Goal: Transaction & Acquisition: Purchase product/service

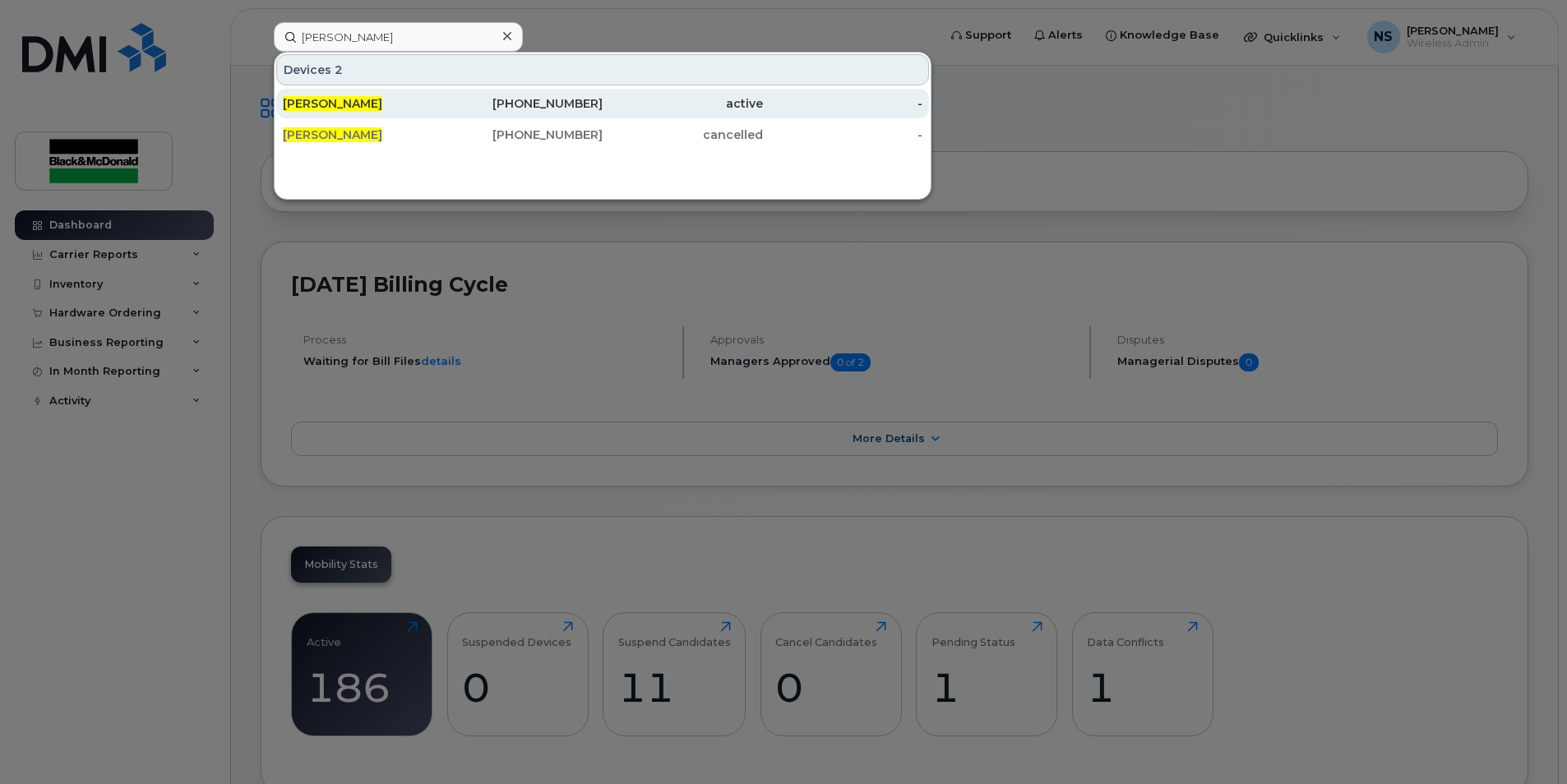
type input "[PERSON_NAME]"
click at [357, 109] on span "[PERSON_NAME]" at bounding box center [332, 103] width 99 height 15
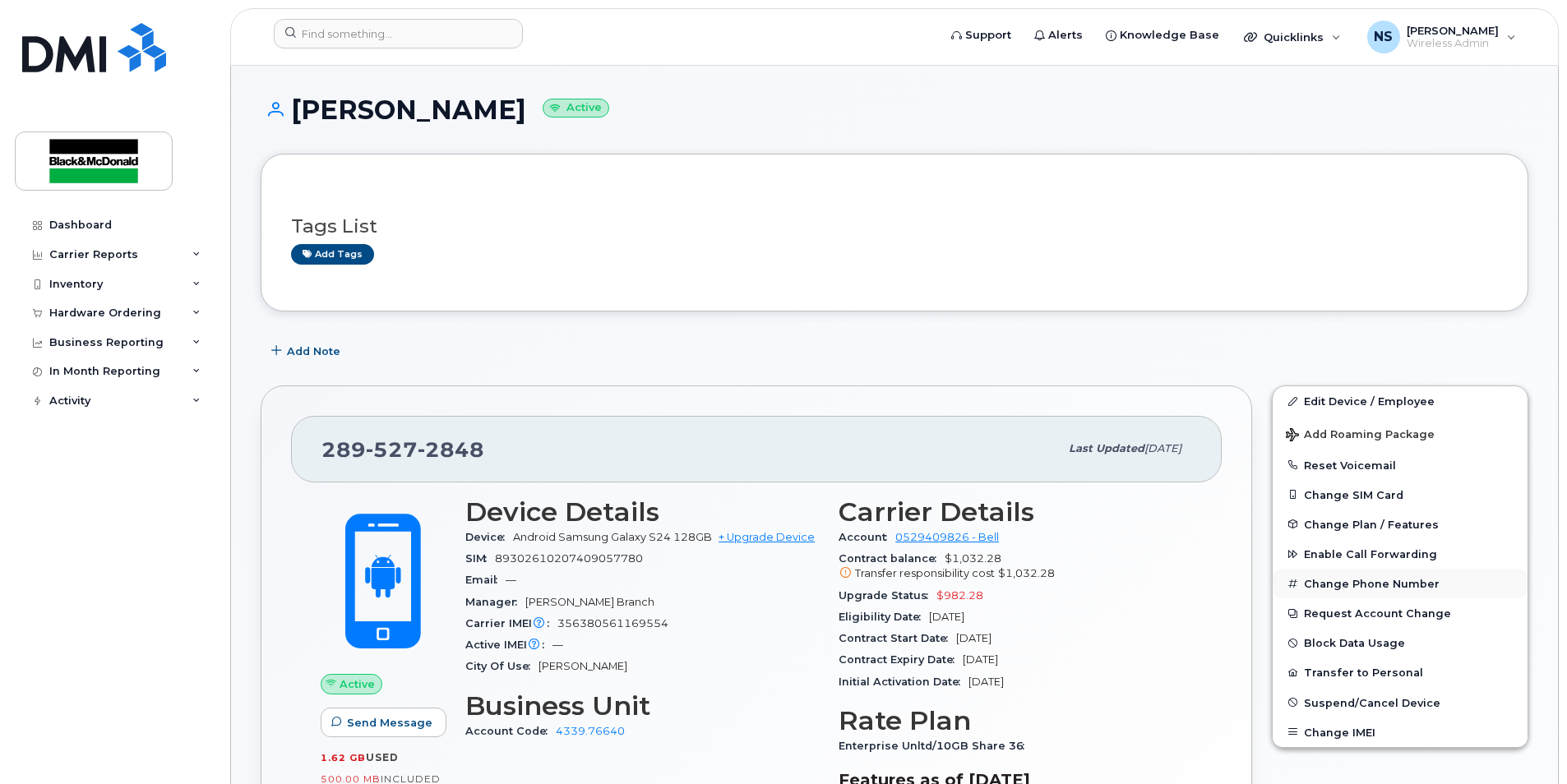
click at [1361, 586] on button "Change Phone Number" at bounding box center [1400, 584] width 255 height 30
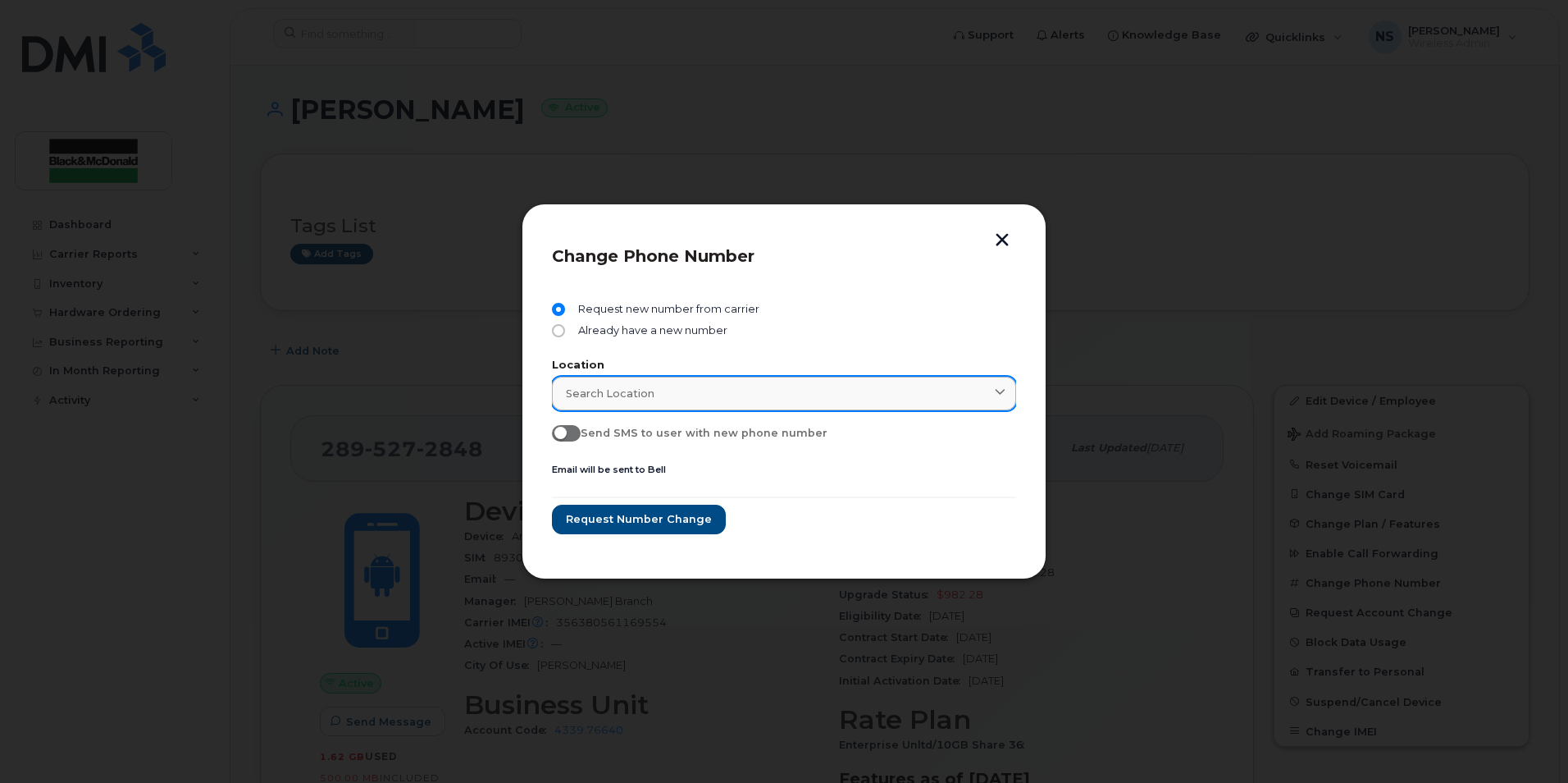
click at [655, 390] on div "Search location" at bounding box center [784, 394] width 436 height 16
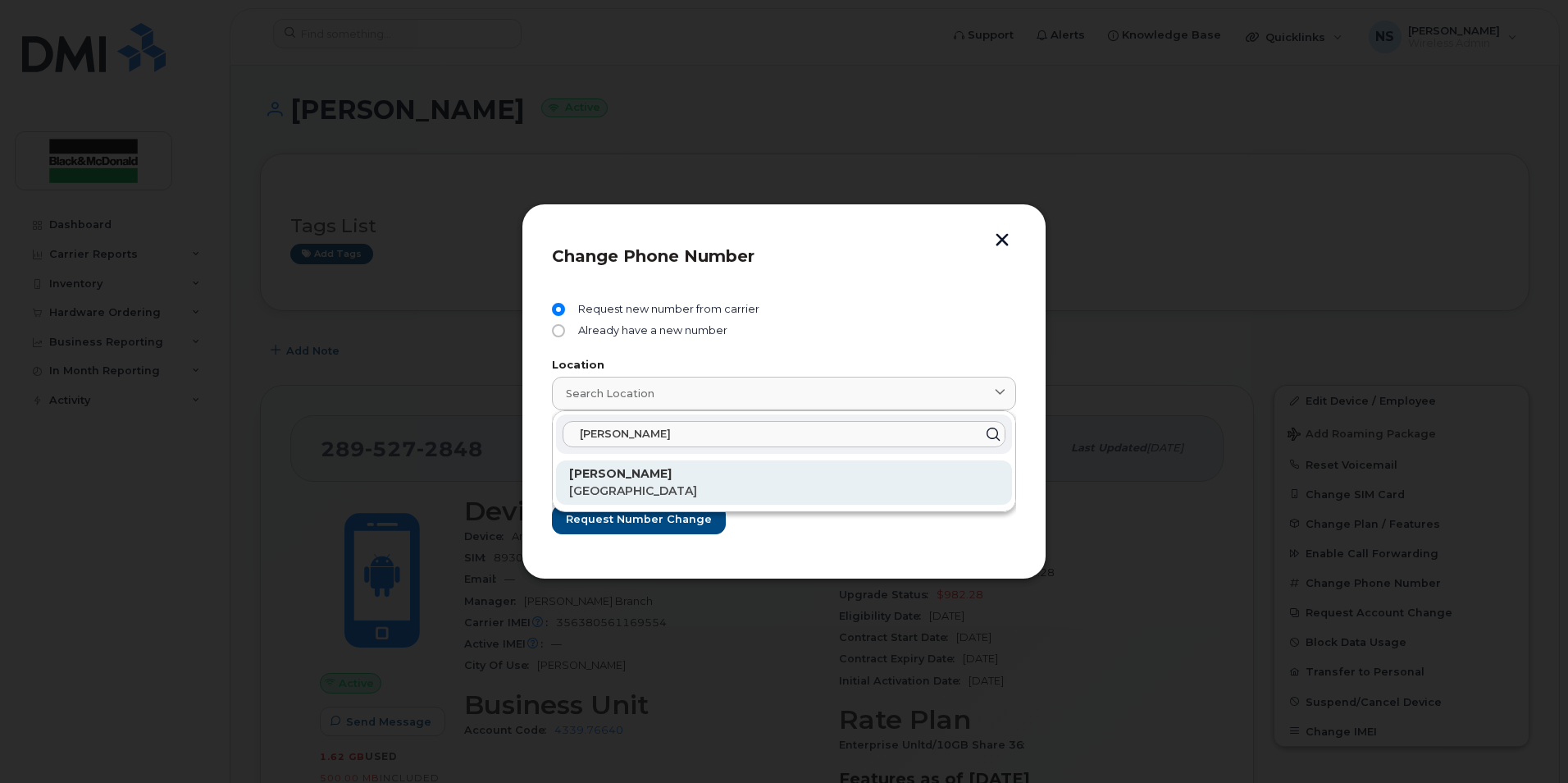
type input "hamilton"
click at [595, 485] on span "Ontario" at bounding box center [634, 490] width 128 height 15
type input "Hamilton"
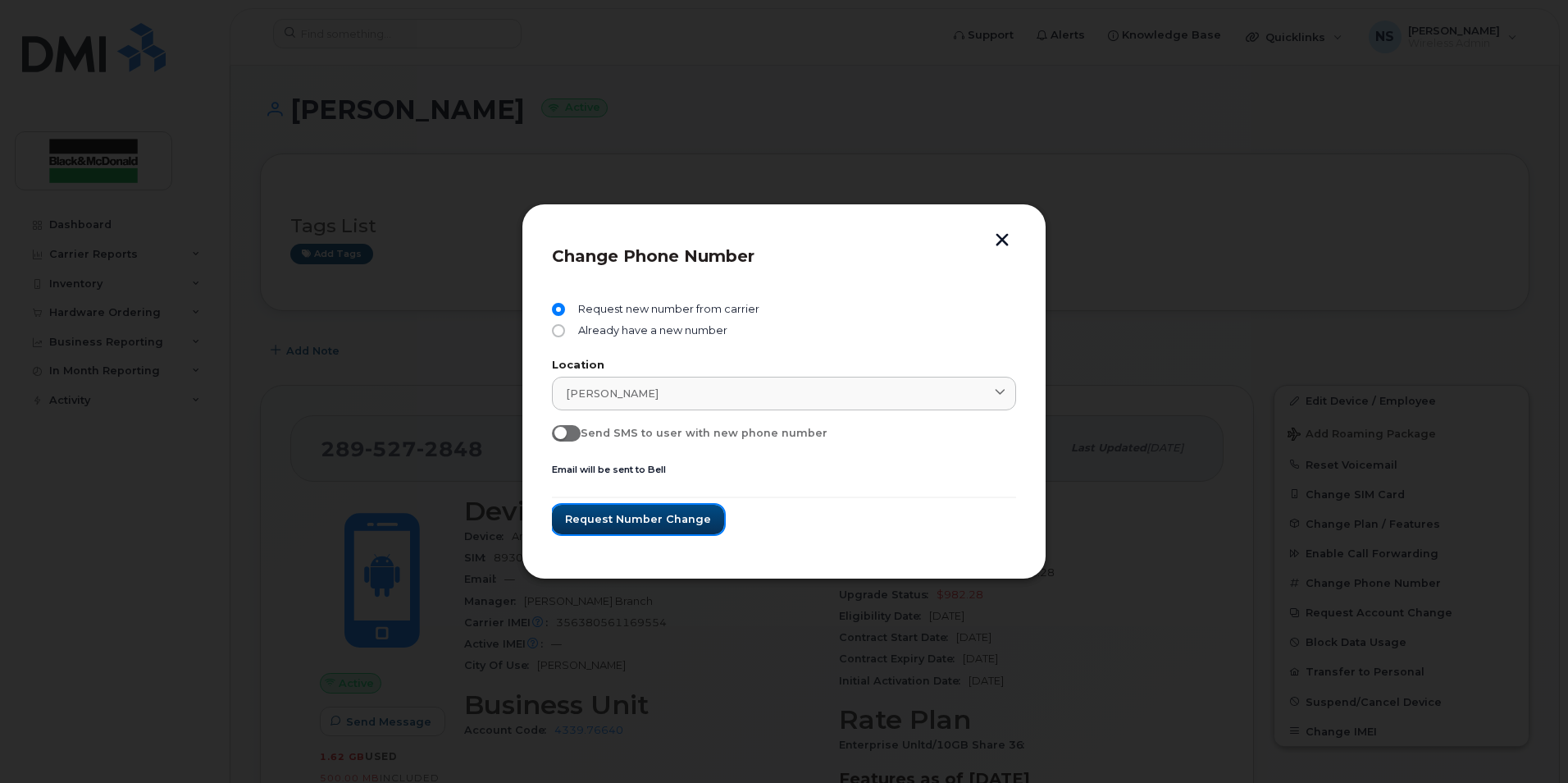
click at [661, 529] on button "Request number change" at bounding box center [638, 520] width 173 height 30
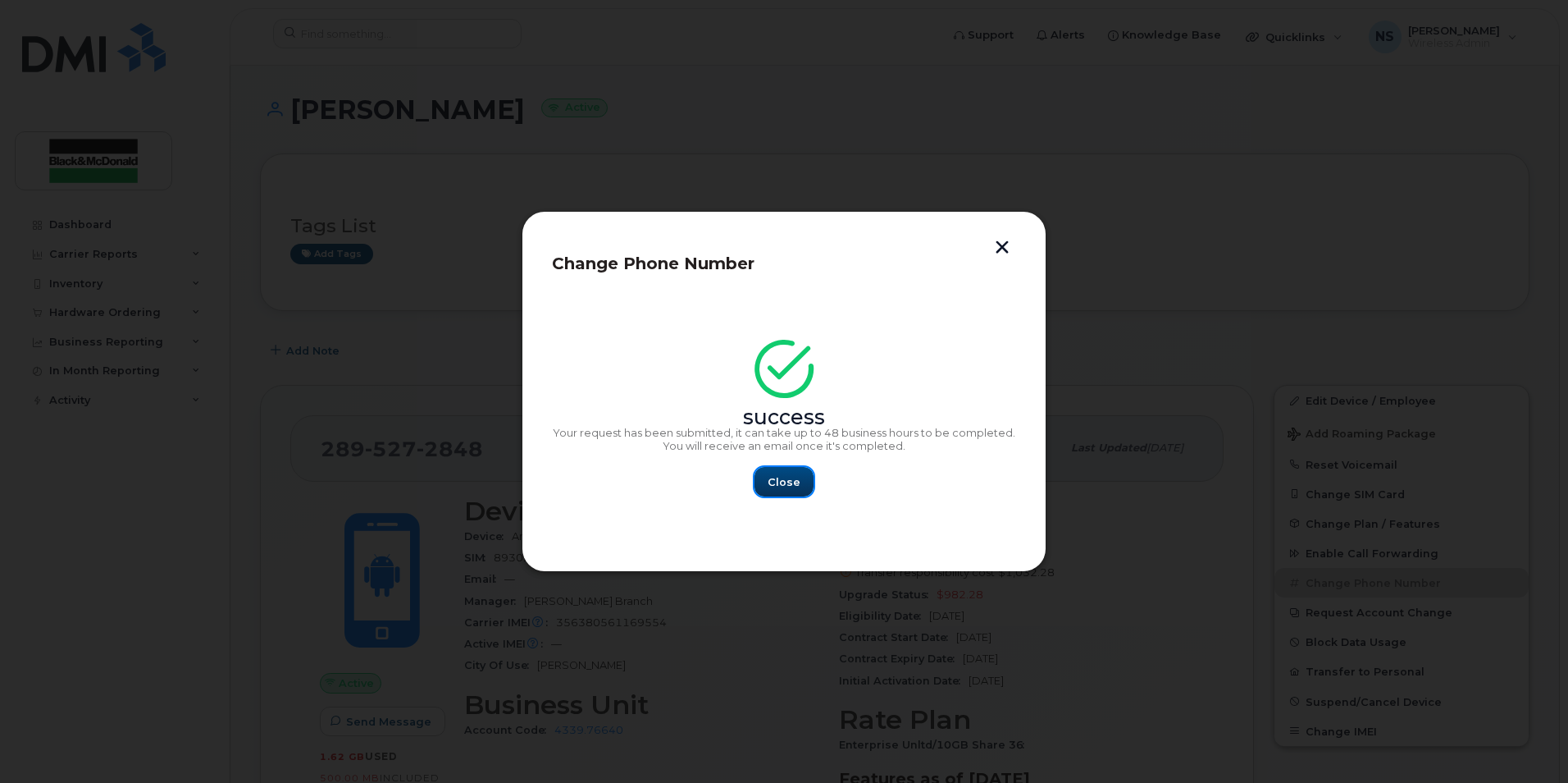
click at [798, 481] on span "Close" at bounding box center [784, 482] width 32 height 16
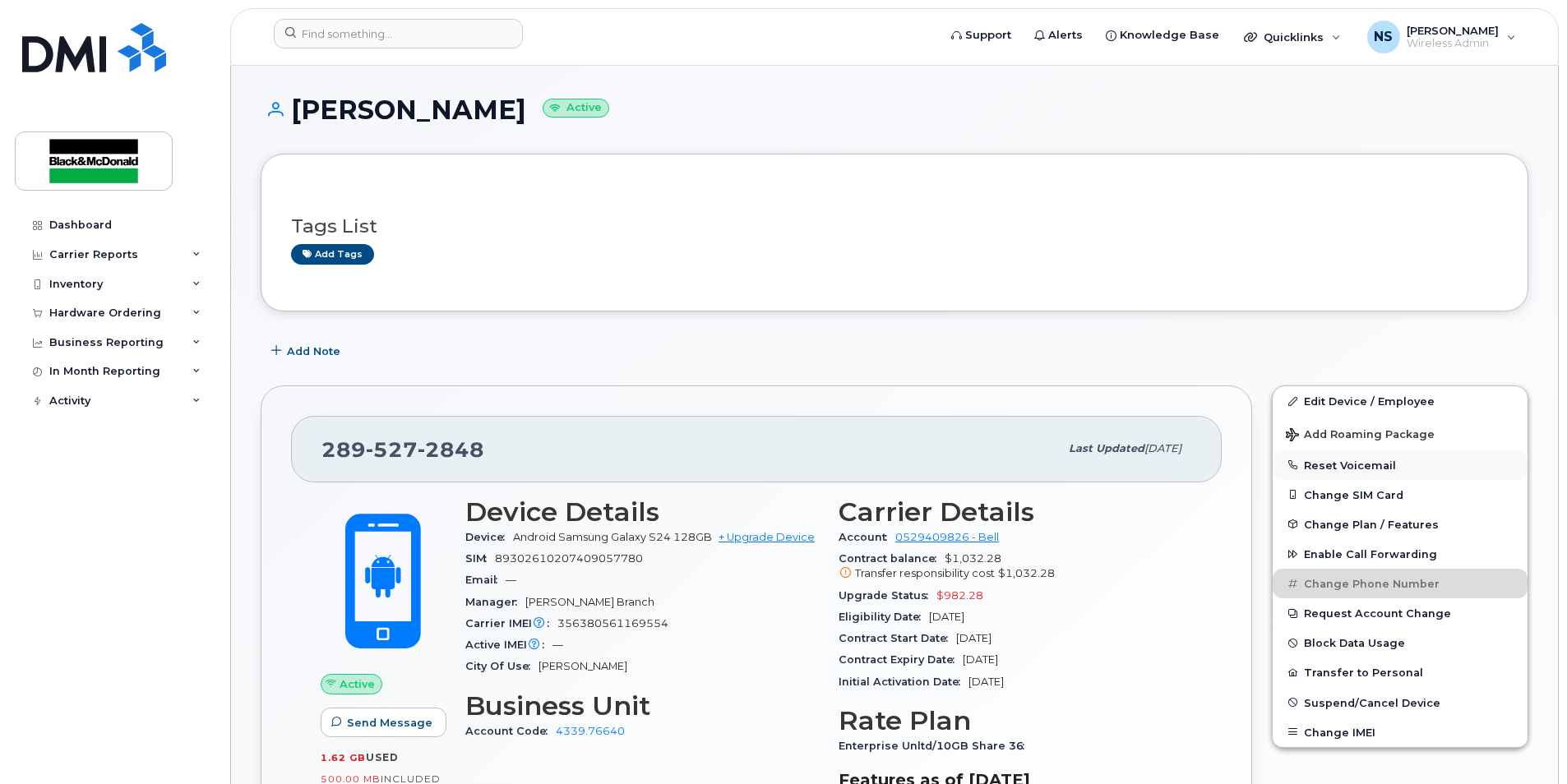
click at [1364, 466] on button "Reset Voicemail" at bounding box center [1400, 465] width 255 height 30
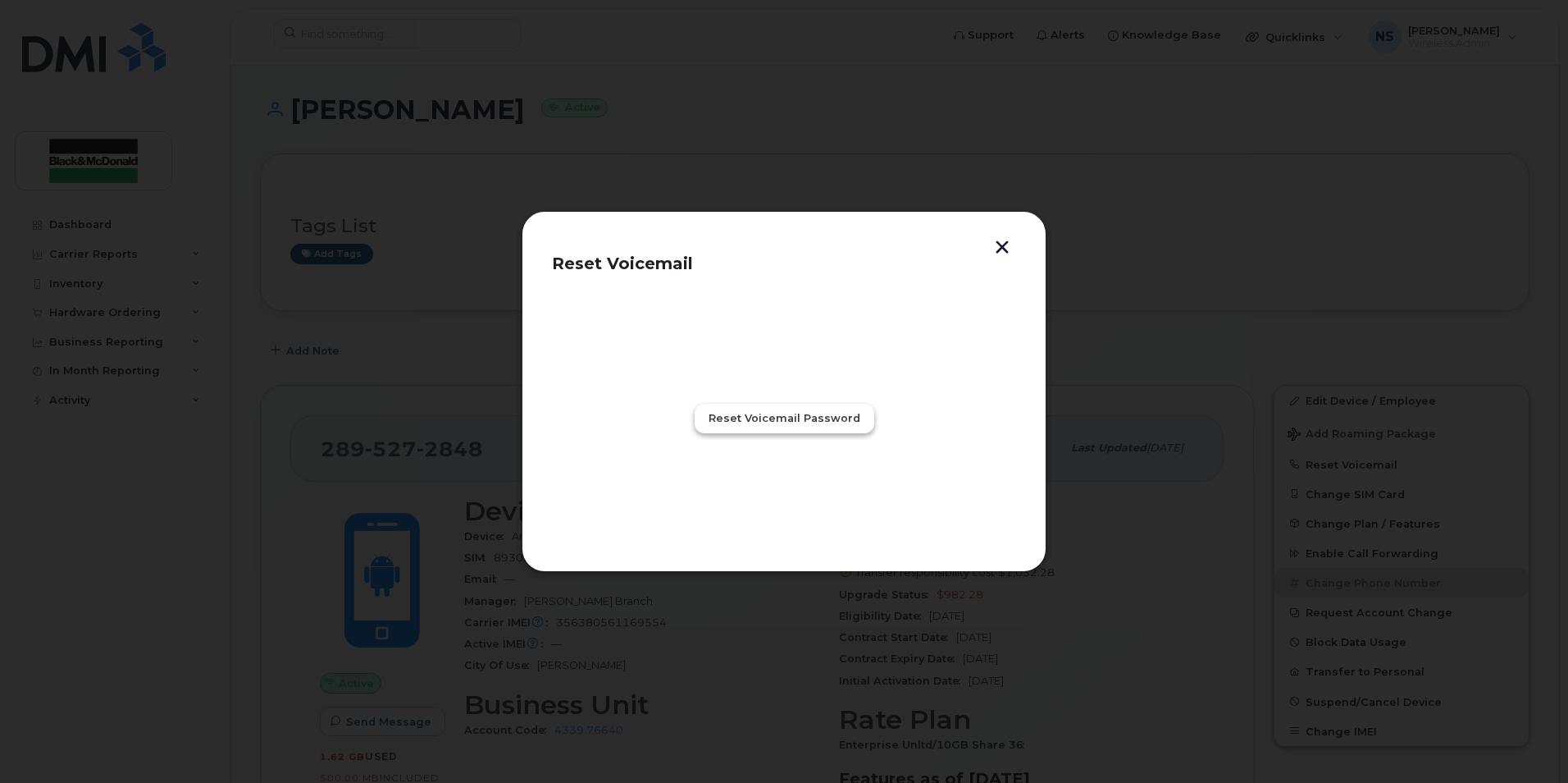
click at [826, 421] on span "Reset Voicemail Password" at bounding box center [784, 418] width 152 height 16
click at [794, 488] on span "Close" at bounding box center [784, 490] width 32 height 16
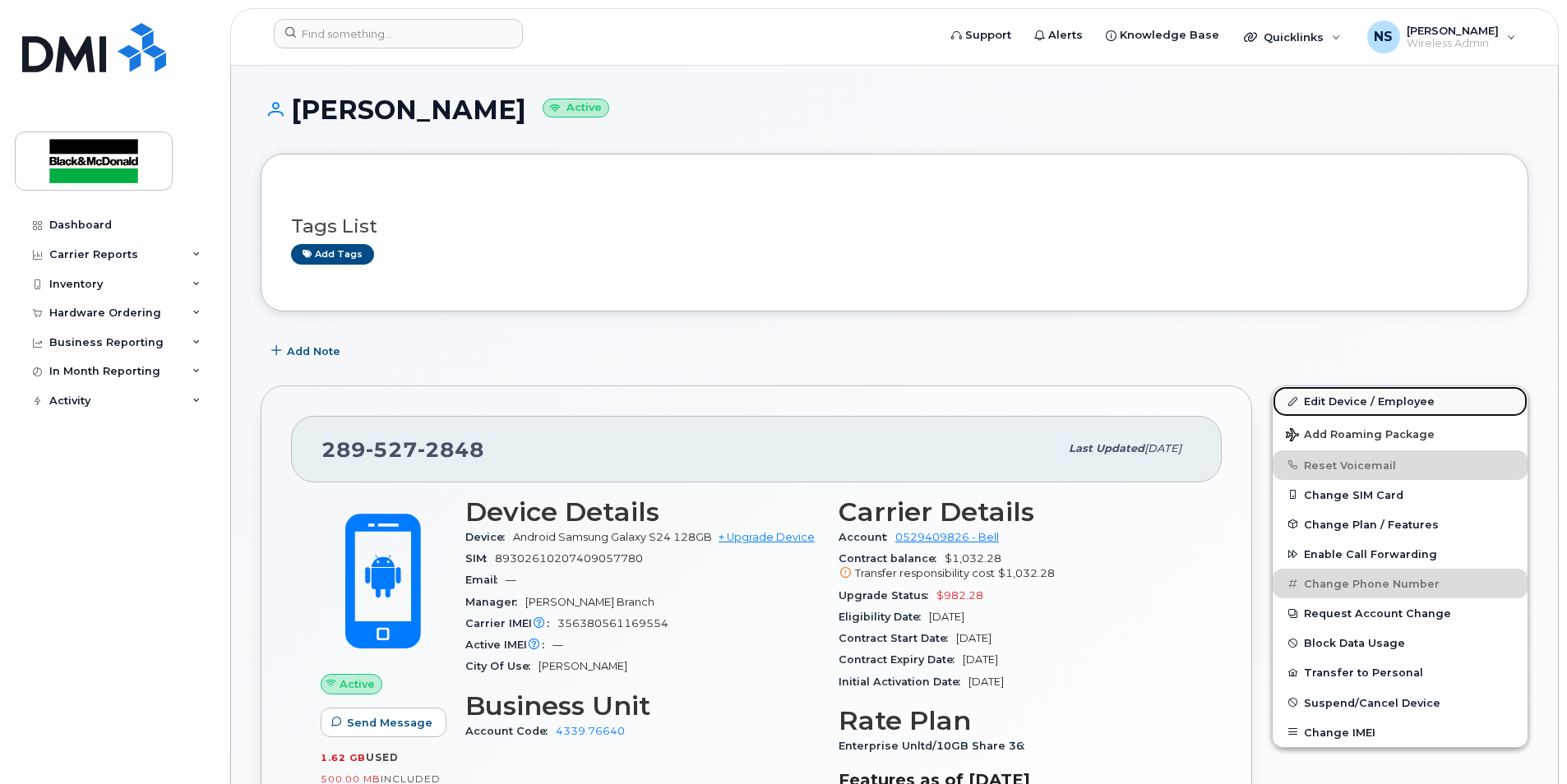
click at [1340, 397] on link "Edit Device / Employee" at bounding box center [1400, 401] width 255 height 30
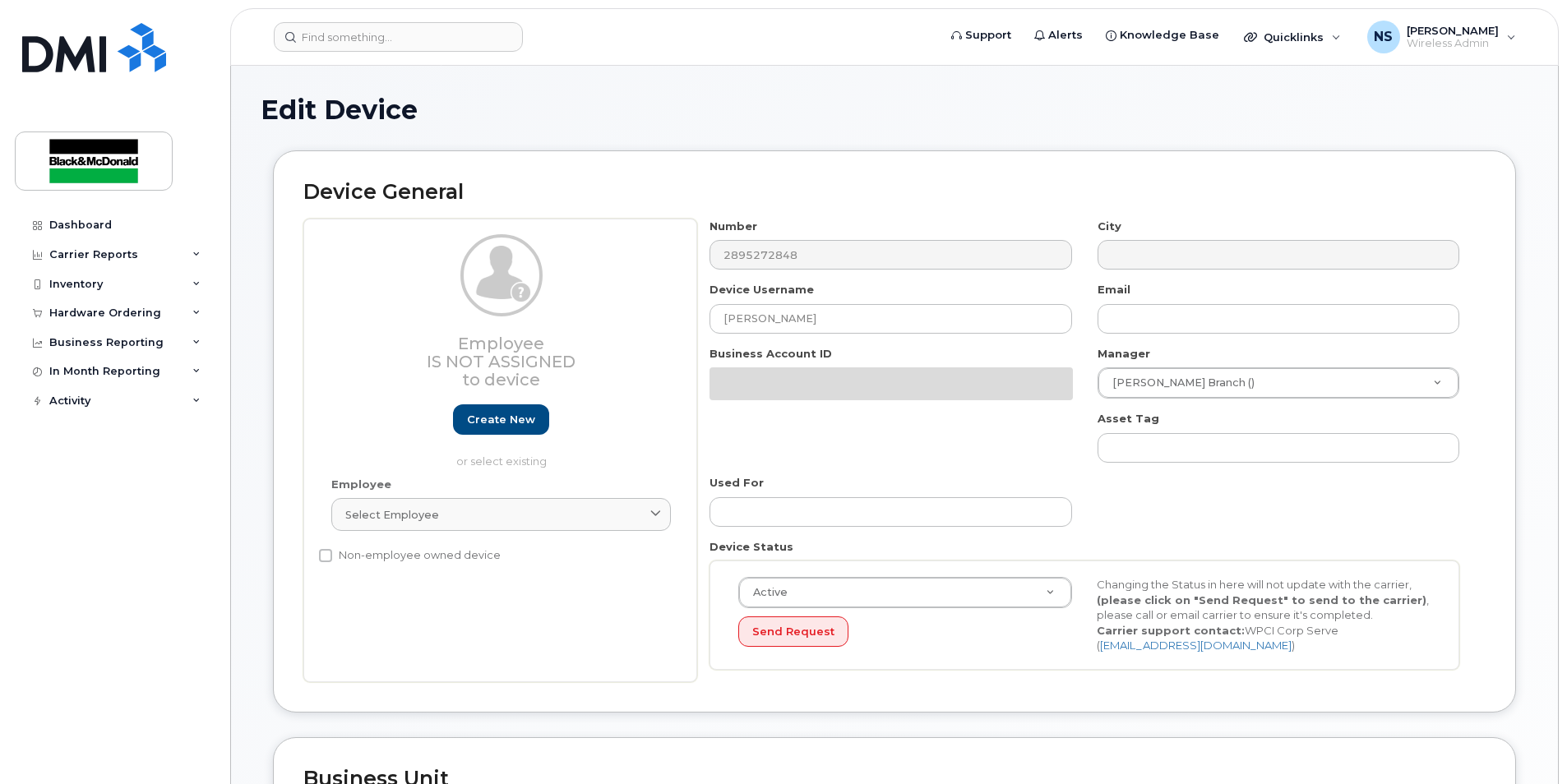
select select "158675"
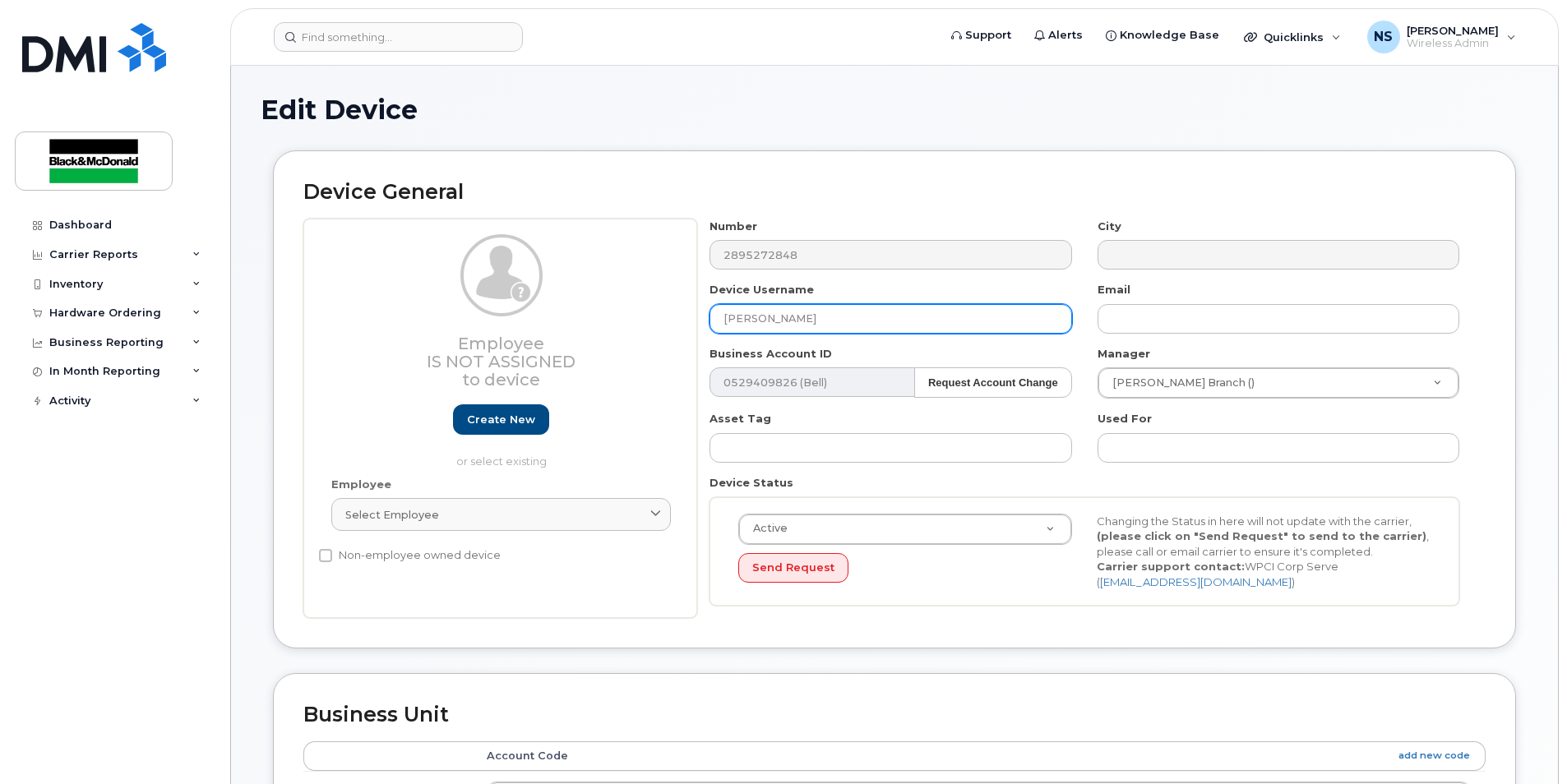
click at [873, 330] on input "[PERSON_NAME]" at bounding box center [891, 319] width 362 height 30
drag, startPoint x: 834, startPoint y: 322, endPoint x: 674, endPoint y: 308, distance: 160.6
click at [674, 308] on div "Employee Is not assigned to device Create new or select existing Employee Selec…" at bounding box center [894, 419] width 1182 height 400
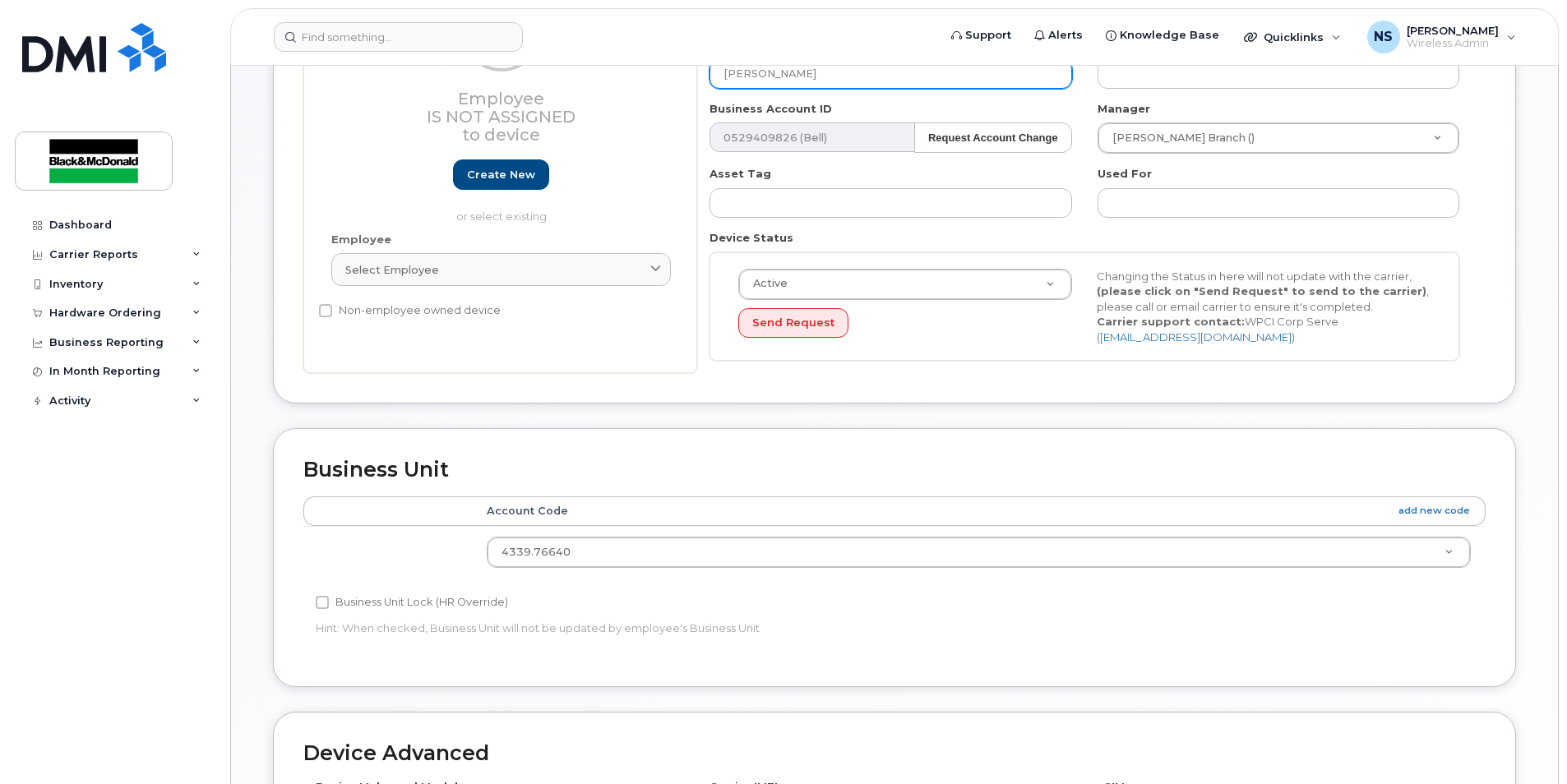
scroll to position [247, 0]
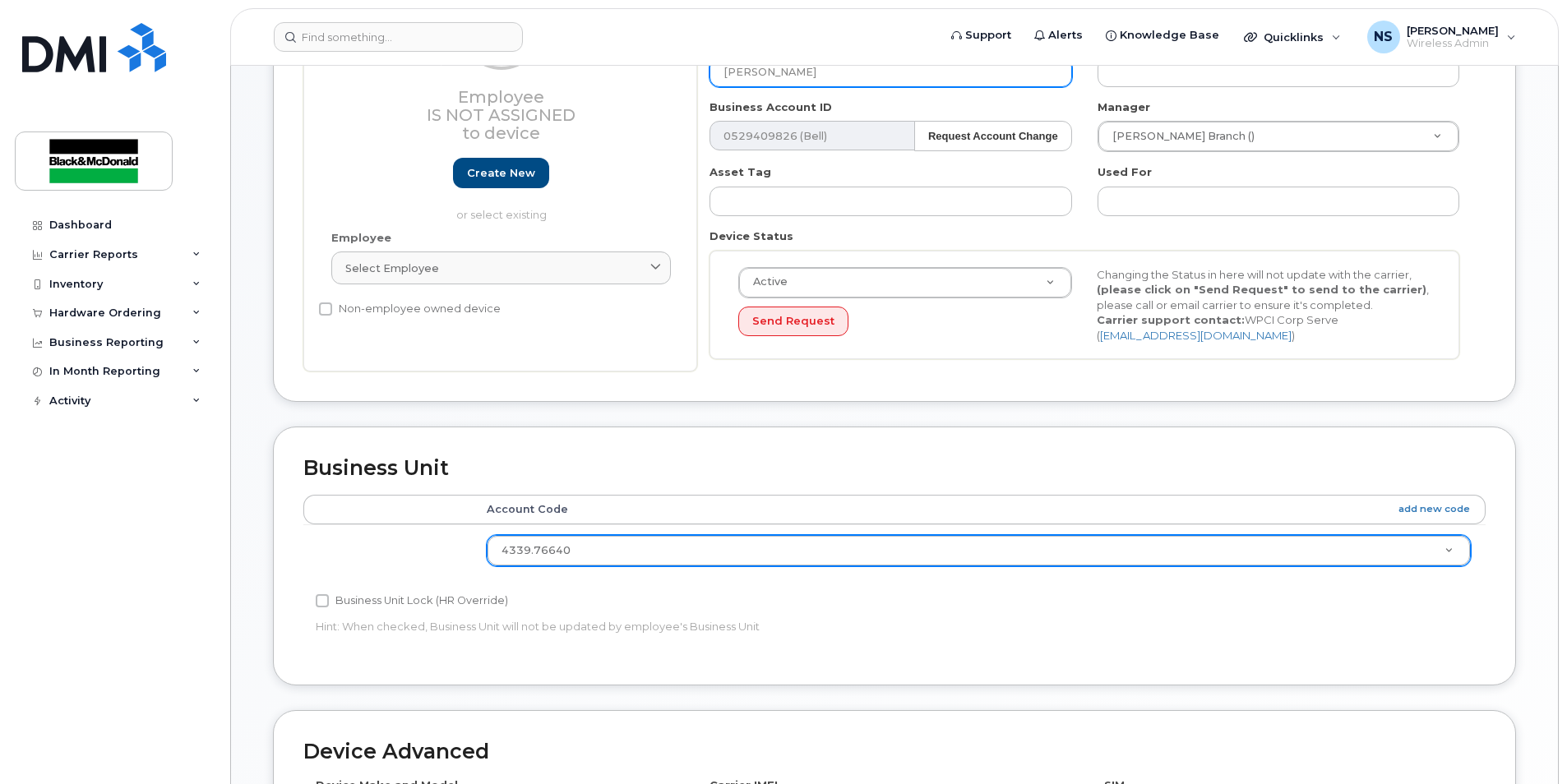
type input "Joe Hounsell"
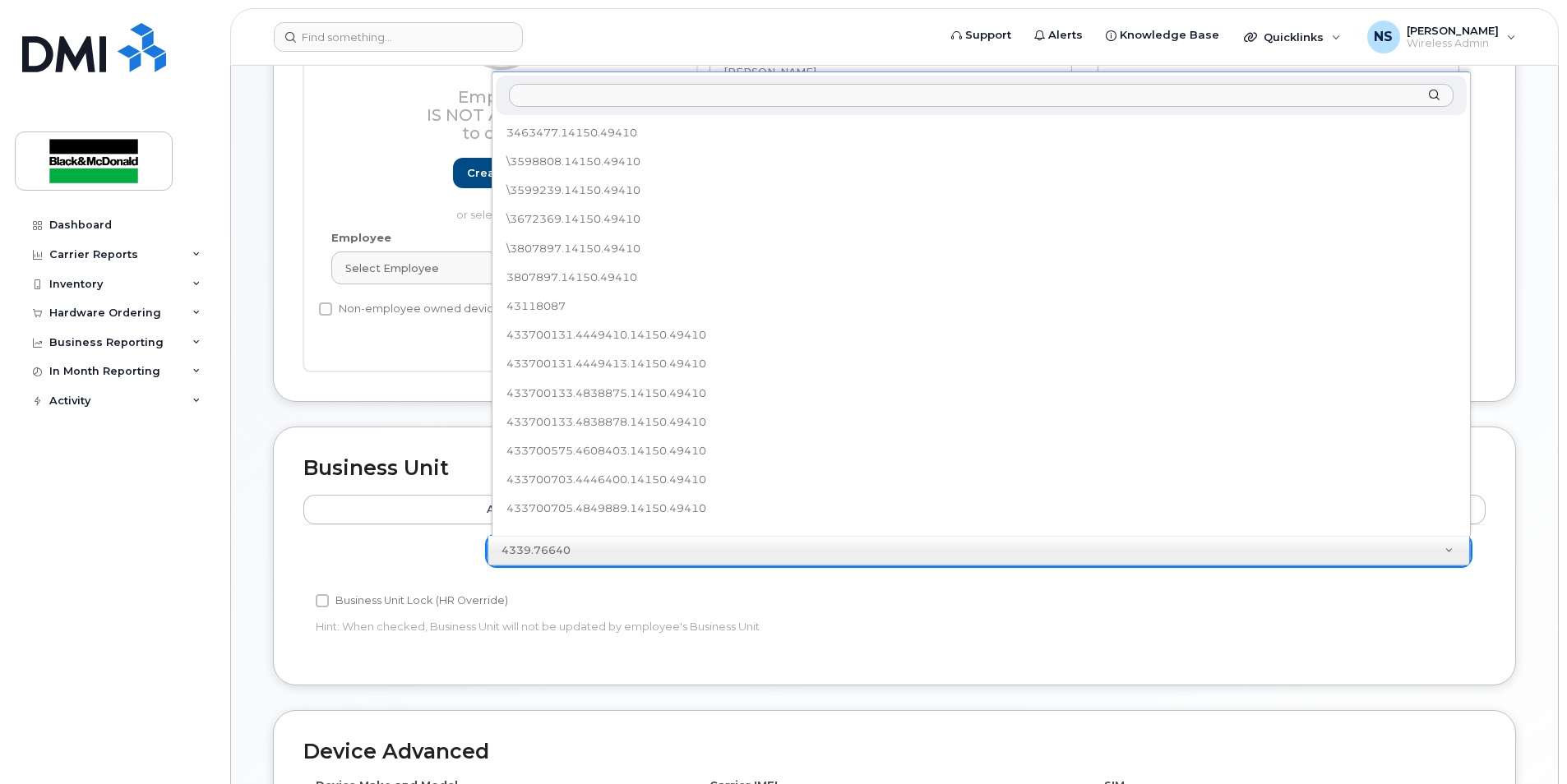
scroll to position [72, 0]
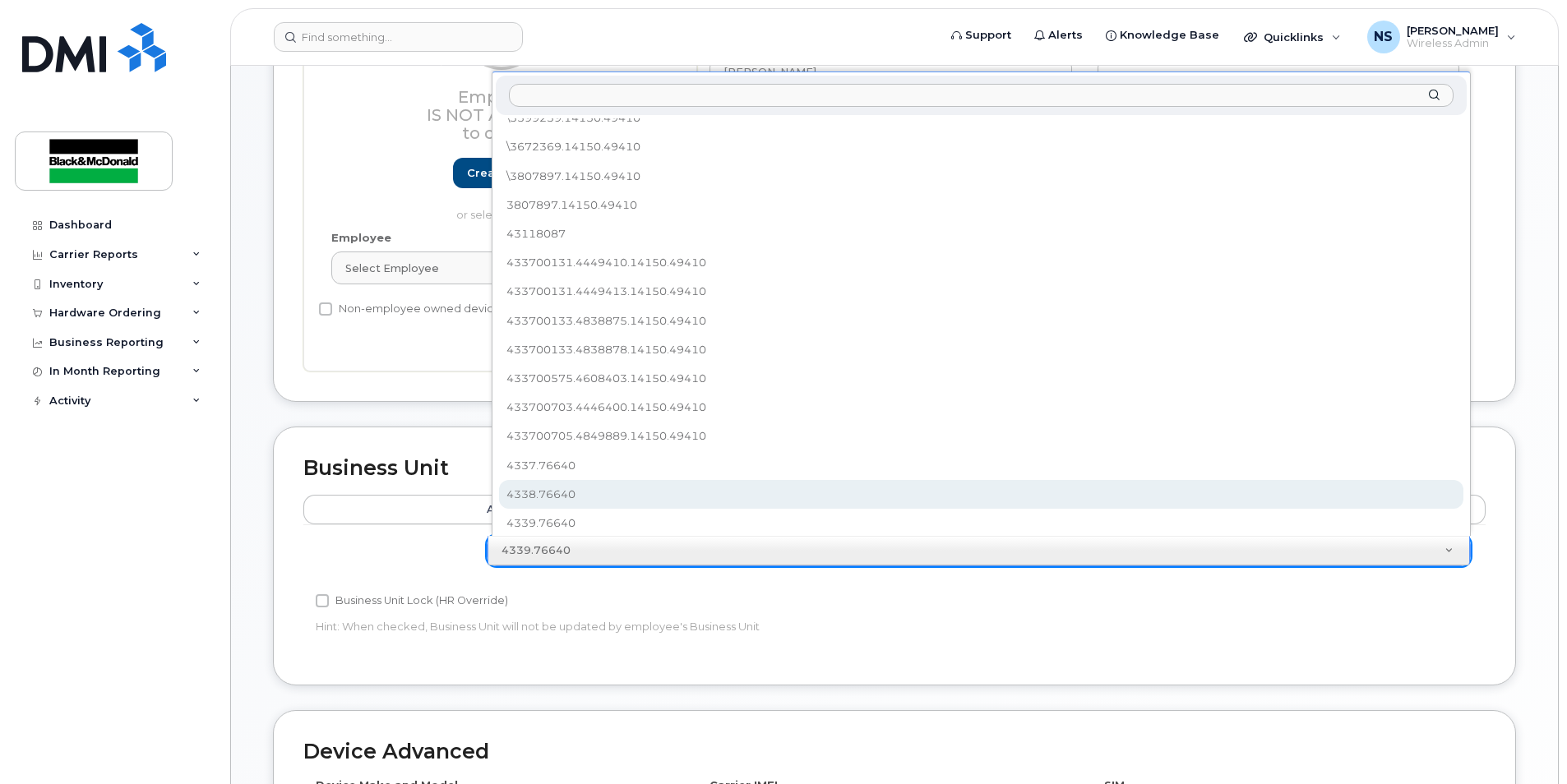
select select "158677"
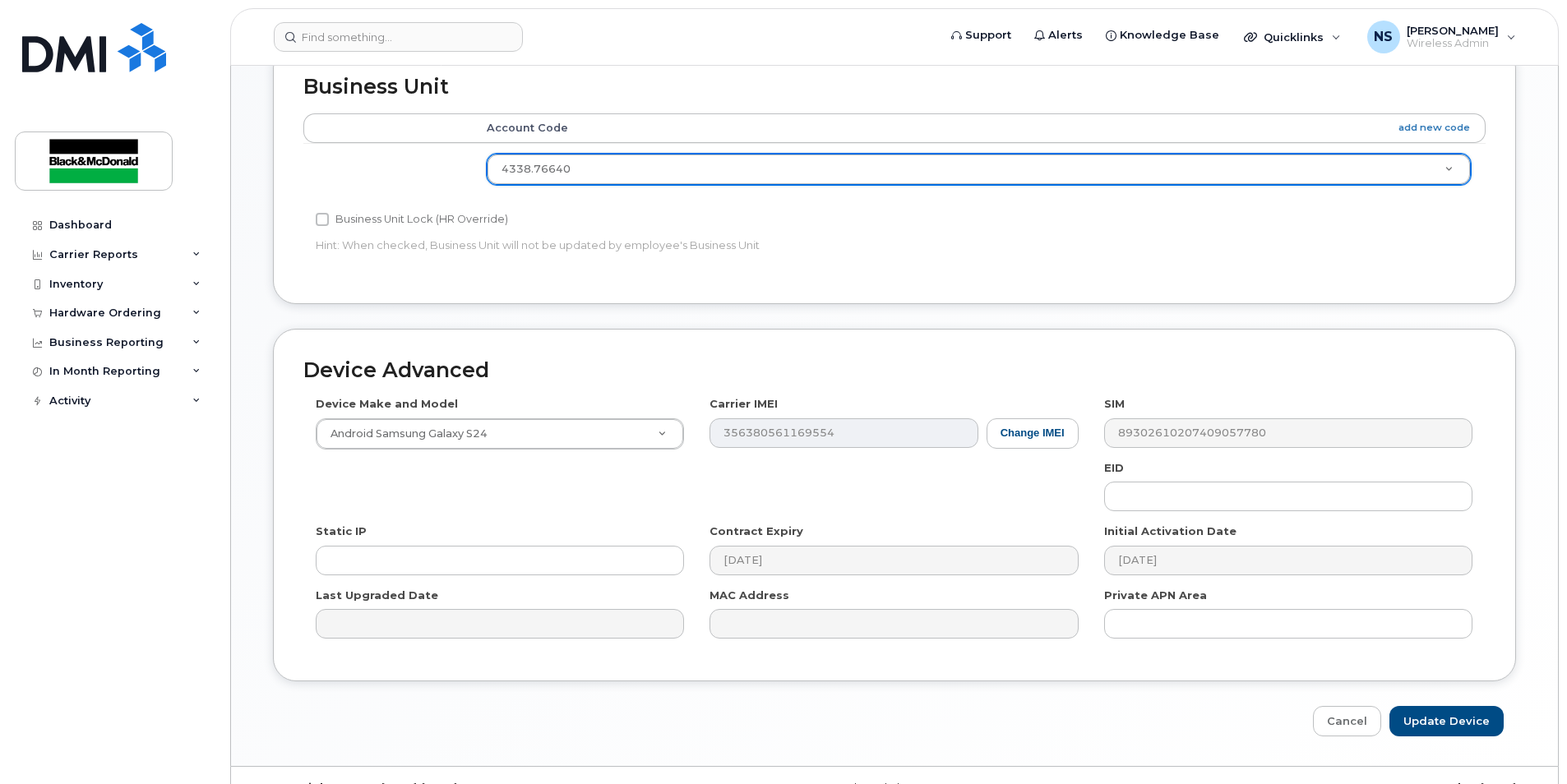
scroll to position [662, 0]
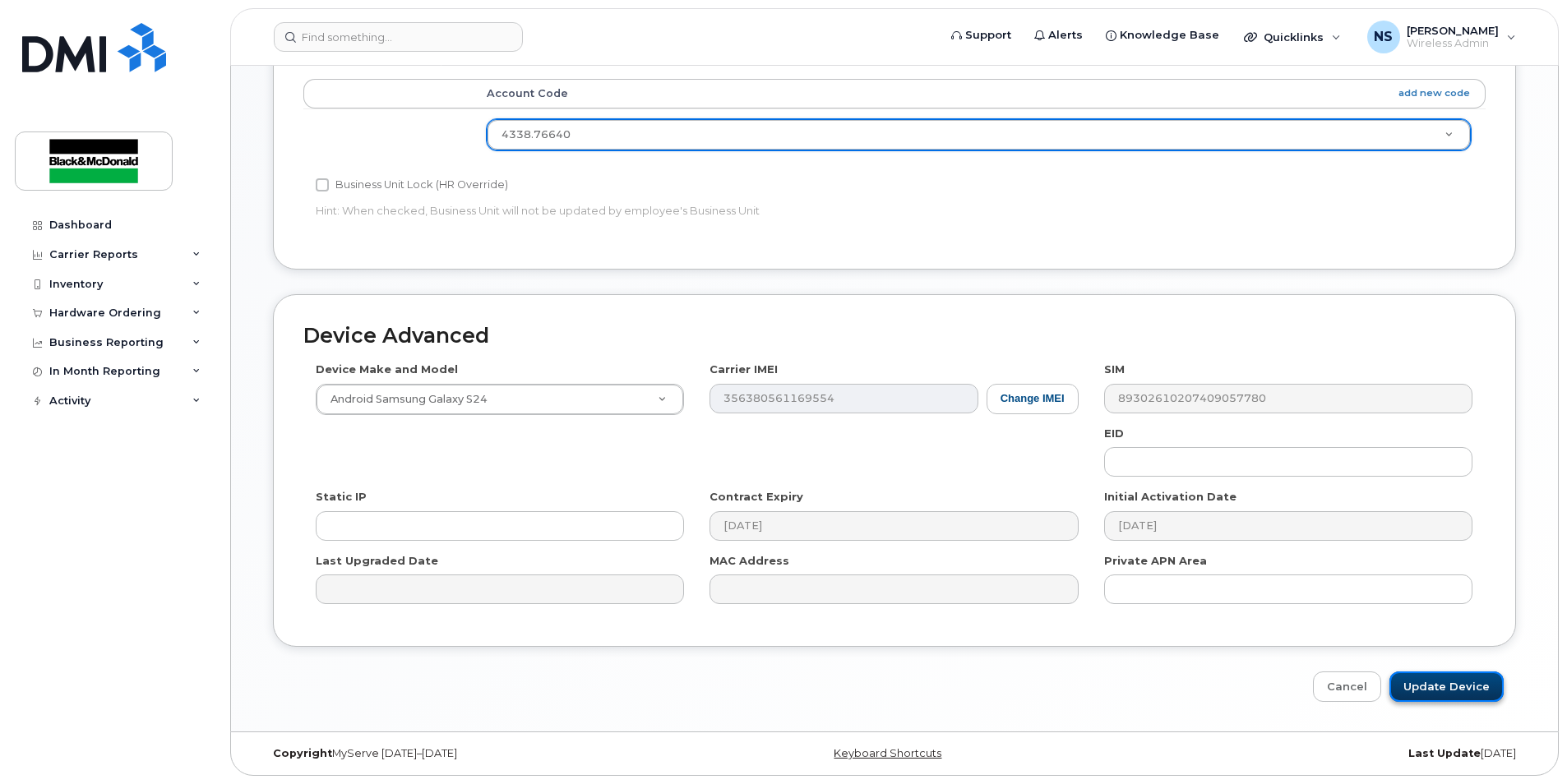
click at [1426, 684] on input "Update Device" at bounding box center [1447, 687] width 114 height 31
type input "Saving..."
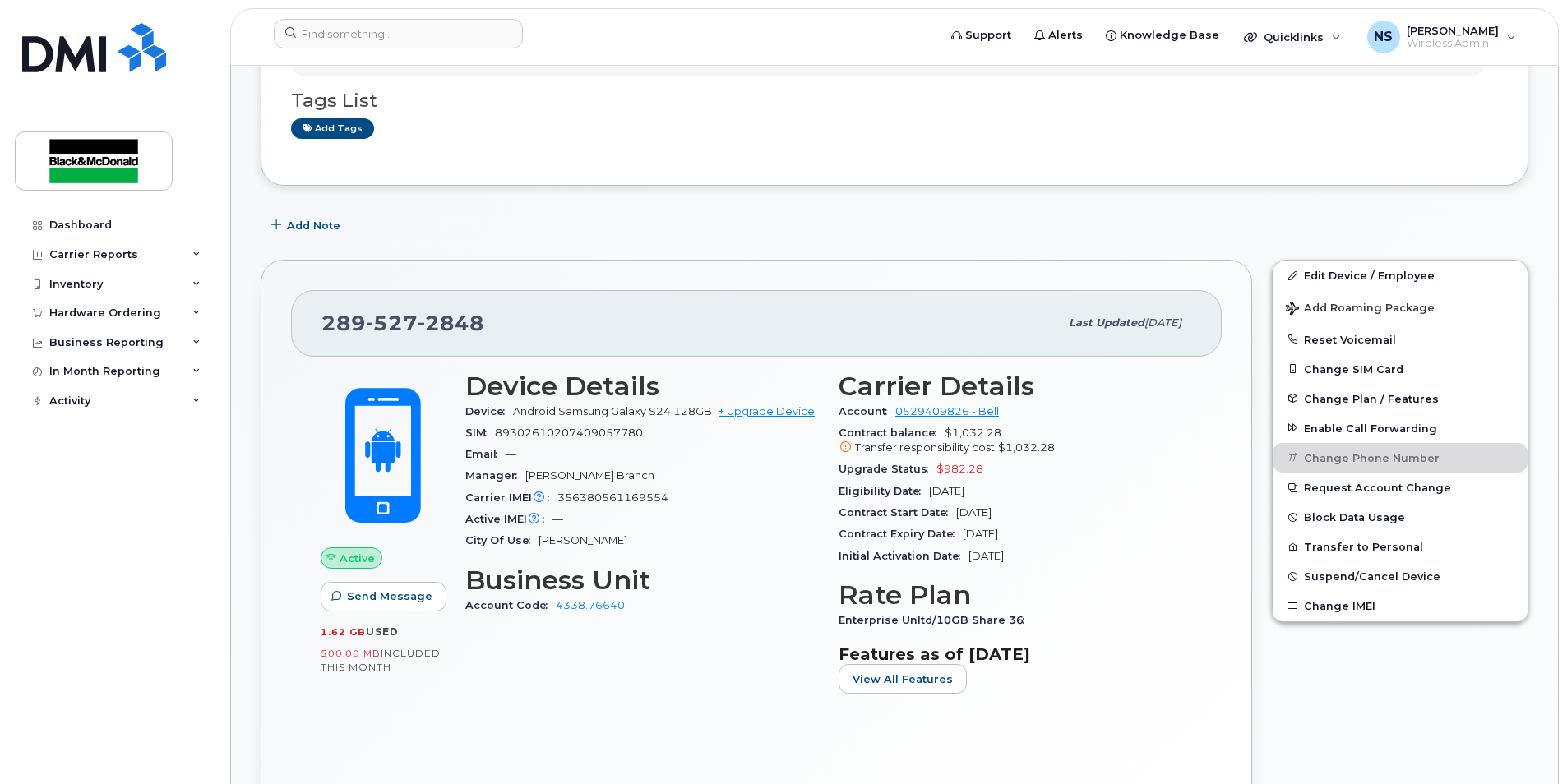
scroll to position [164, 0]
click at [178, 314] on div "Hardware Ordering" at bounding box center [114, 313] width 199 height 30
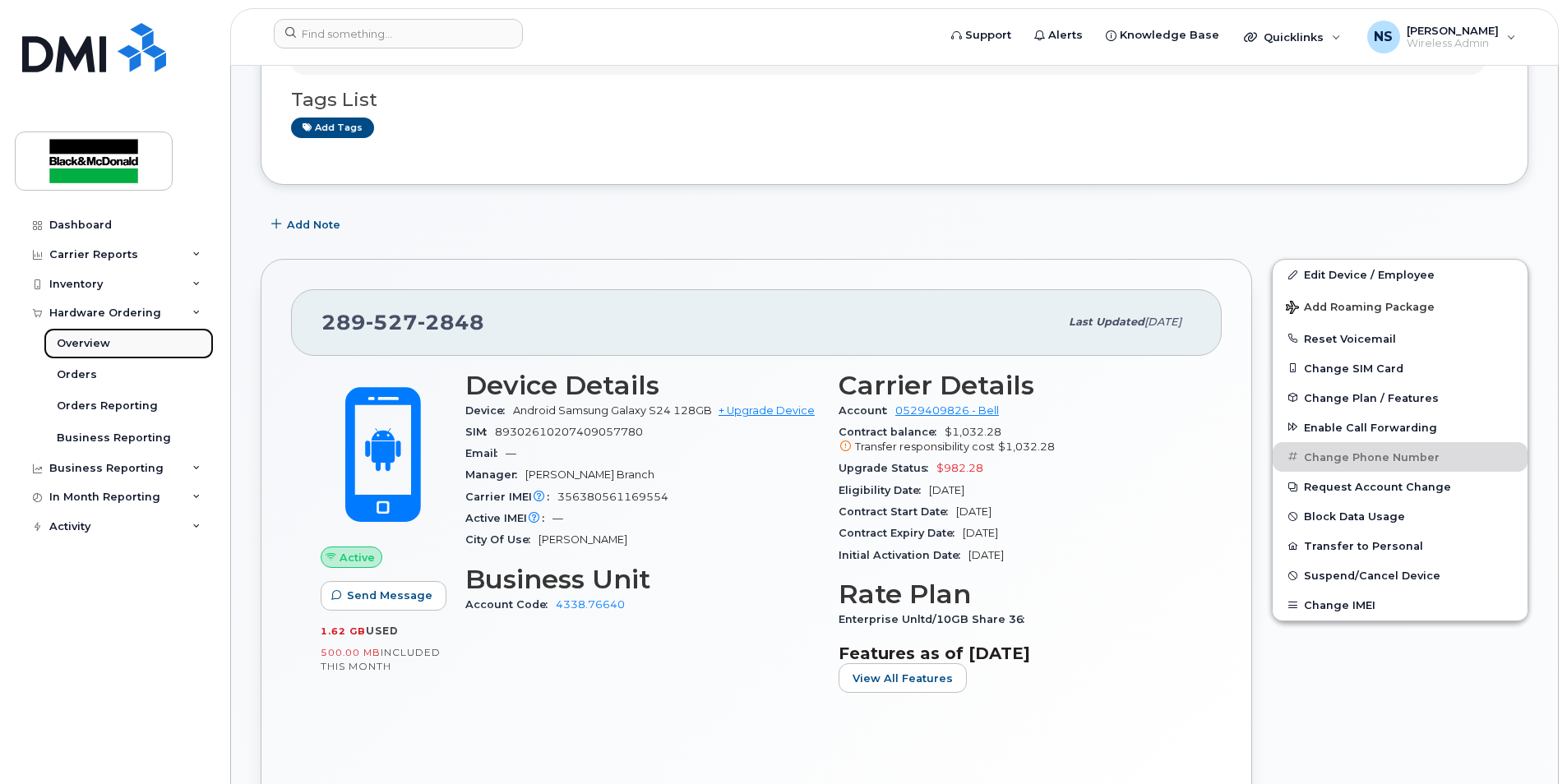
click at [75, 351] on div "Overview" at bounding box center [83, 343] width 54 height 15
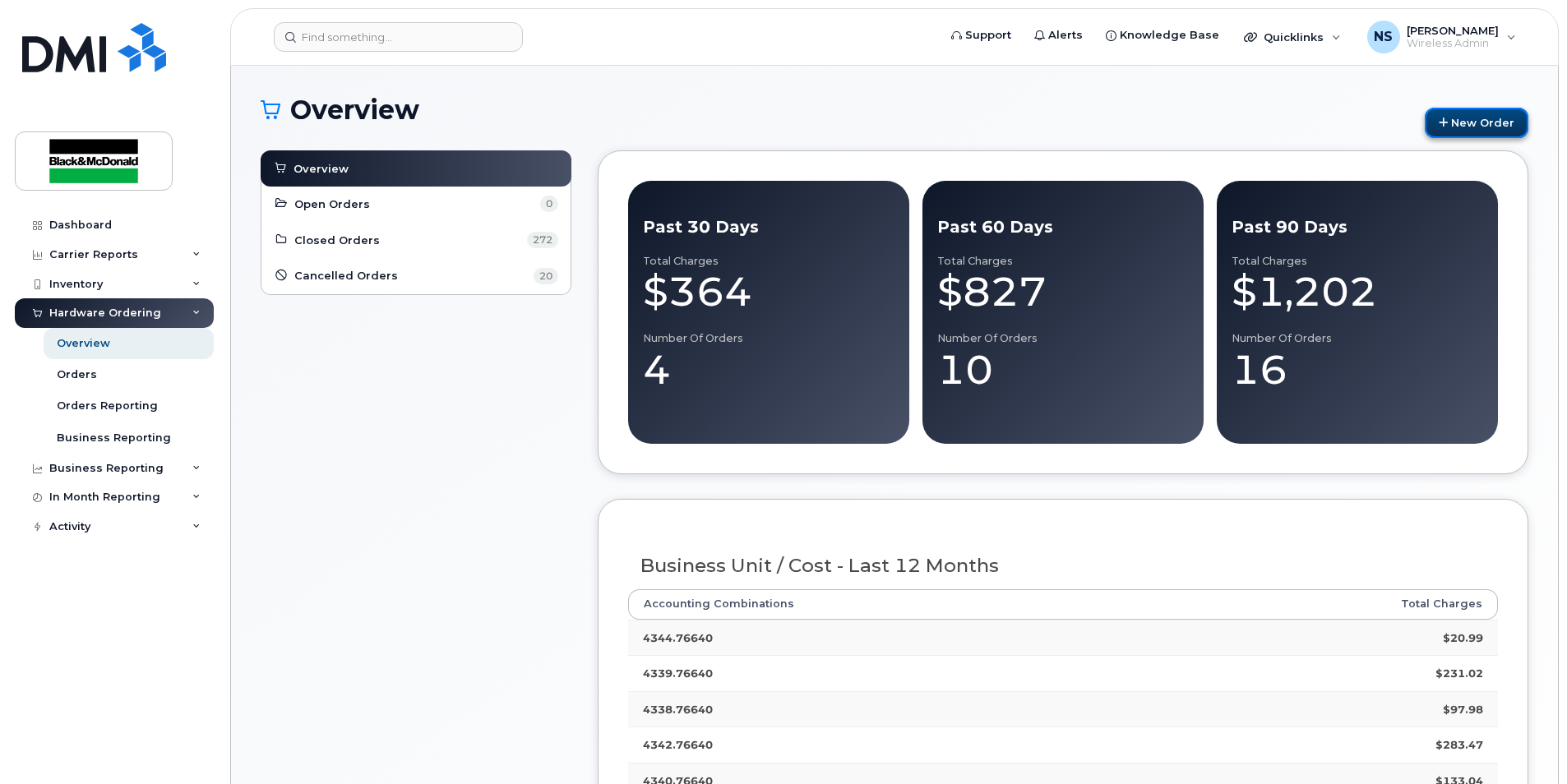
click at [1440, 118] on icon at bounding box center [1443, 123] width 9 height 11
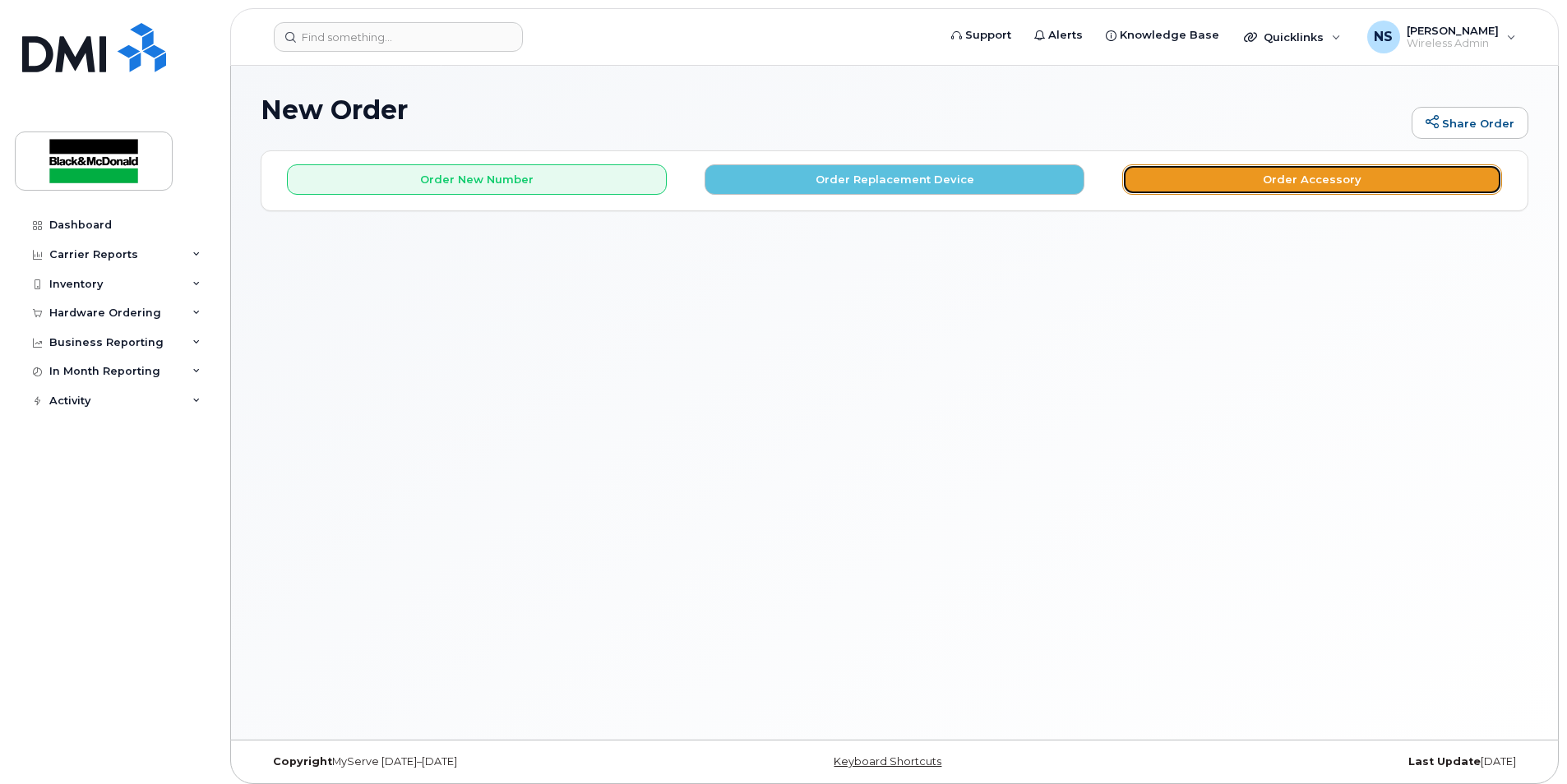
click at [1229, 190] on button "Order Accessory" at bounding box center [1311, 179] width 379 height 31
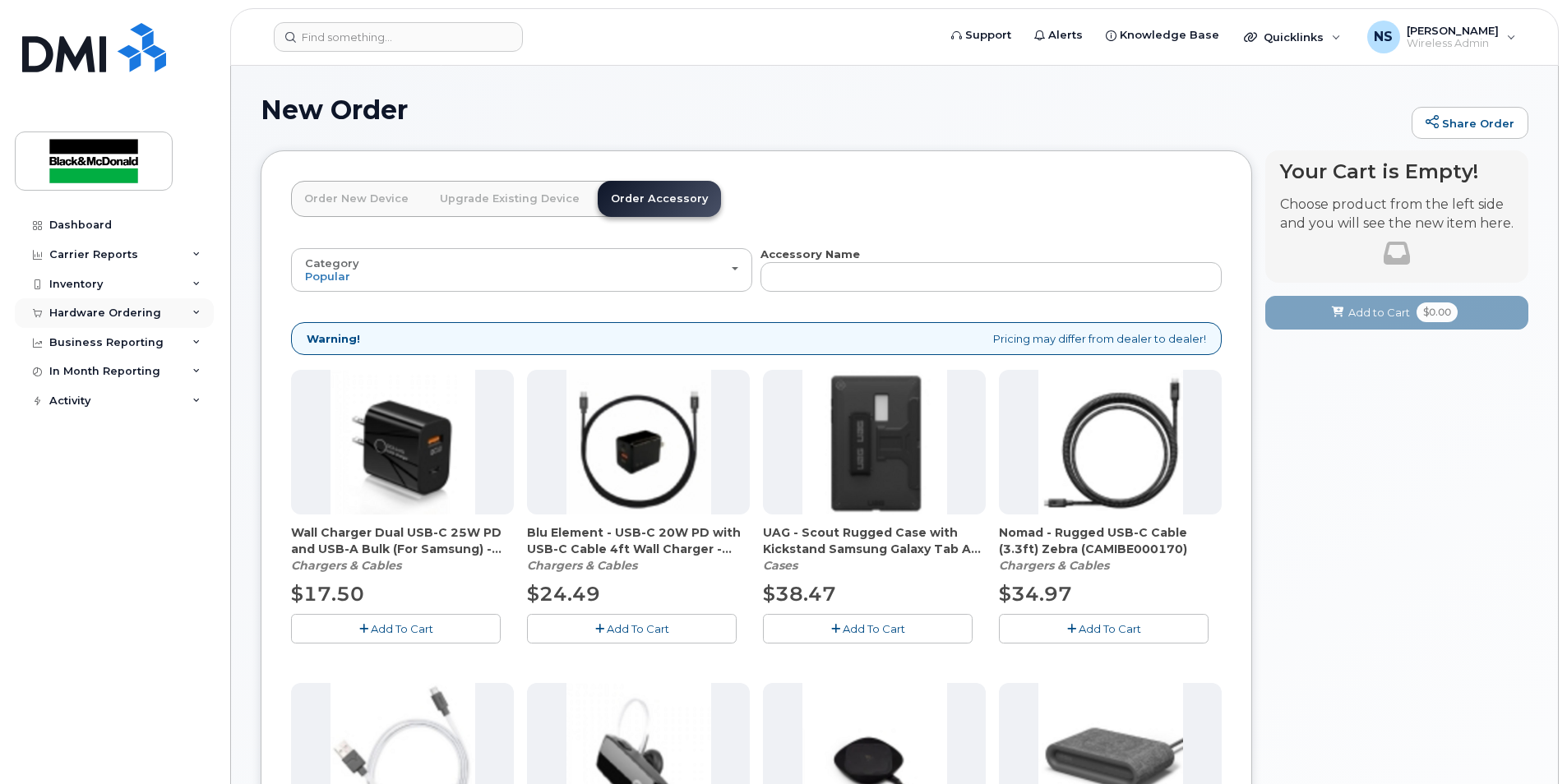
click at [119, 313] on div "Hardware Ordering" at bounding box center [105, 313] width 112 height 13
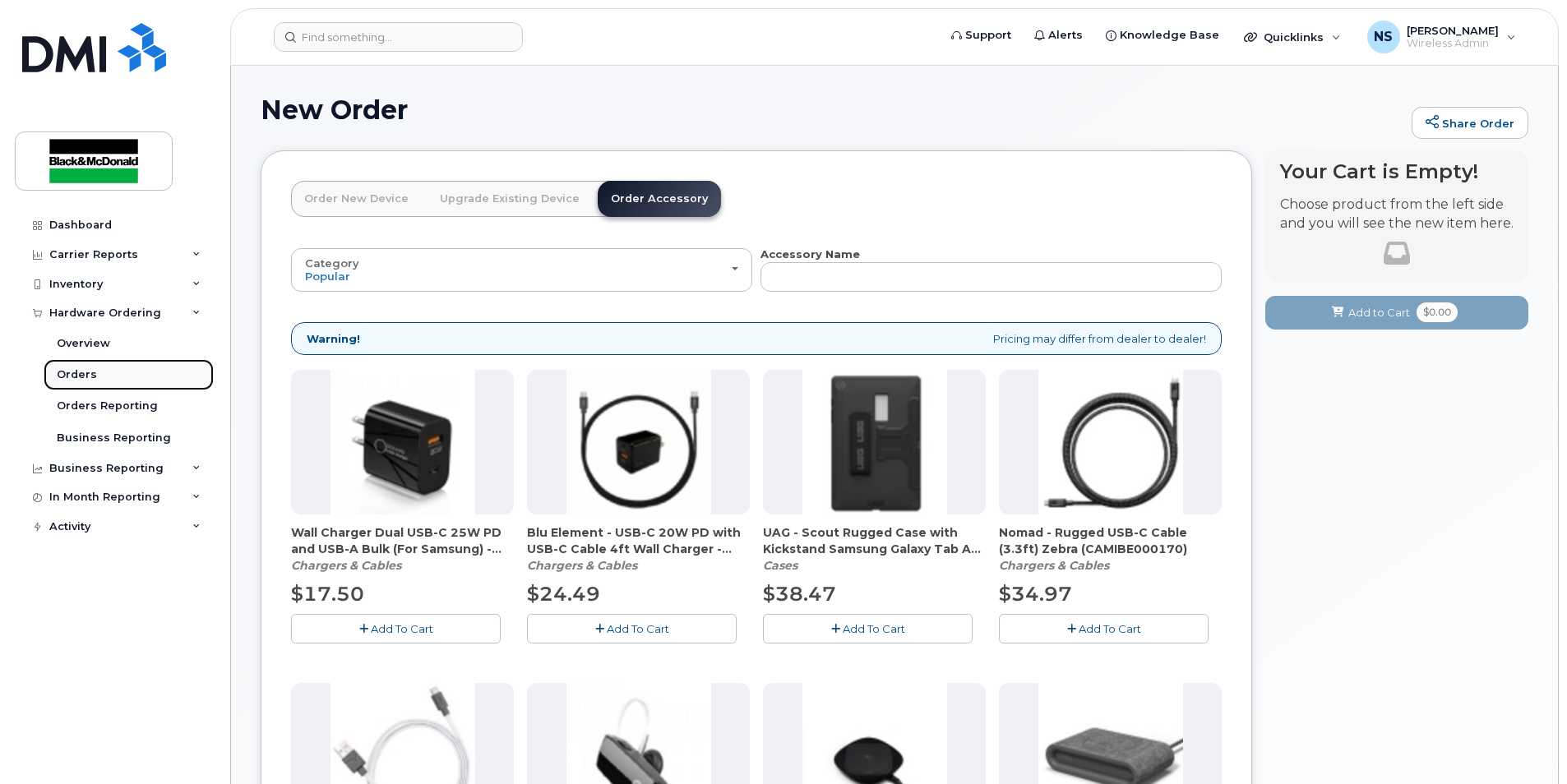
click at [78, 379] on div "Orders" at bounding box center [77, 374] width 40 height 15
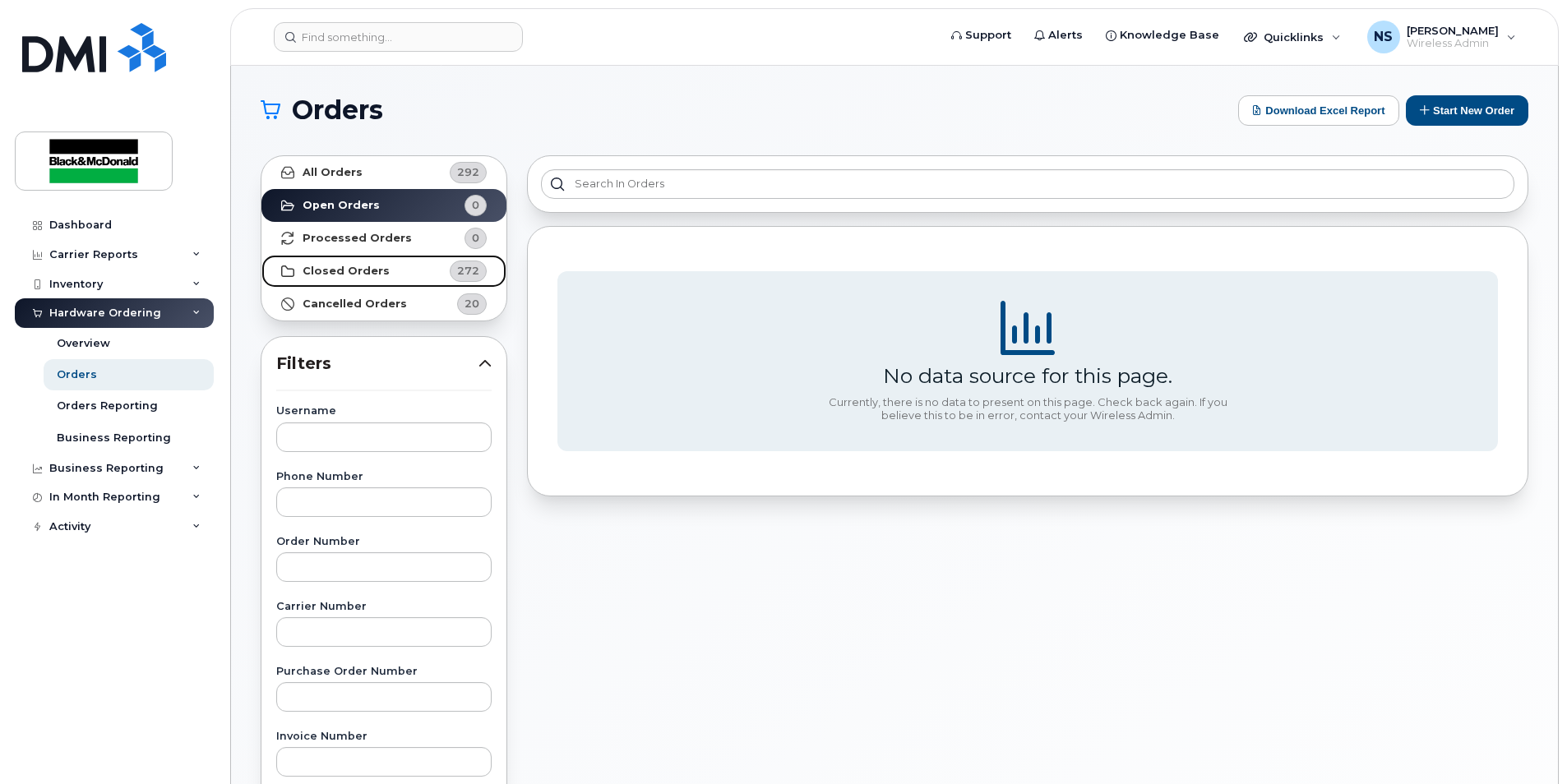
click at [357, 270] on strong "Closed Orders" at bounding box center [345, 270] width 87 height 13
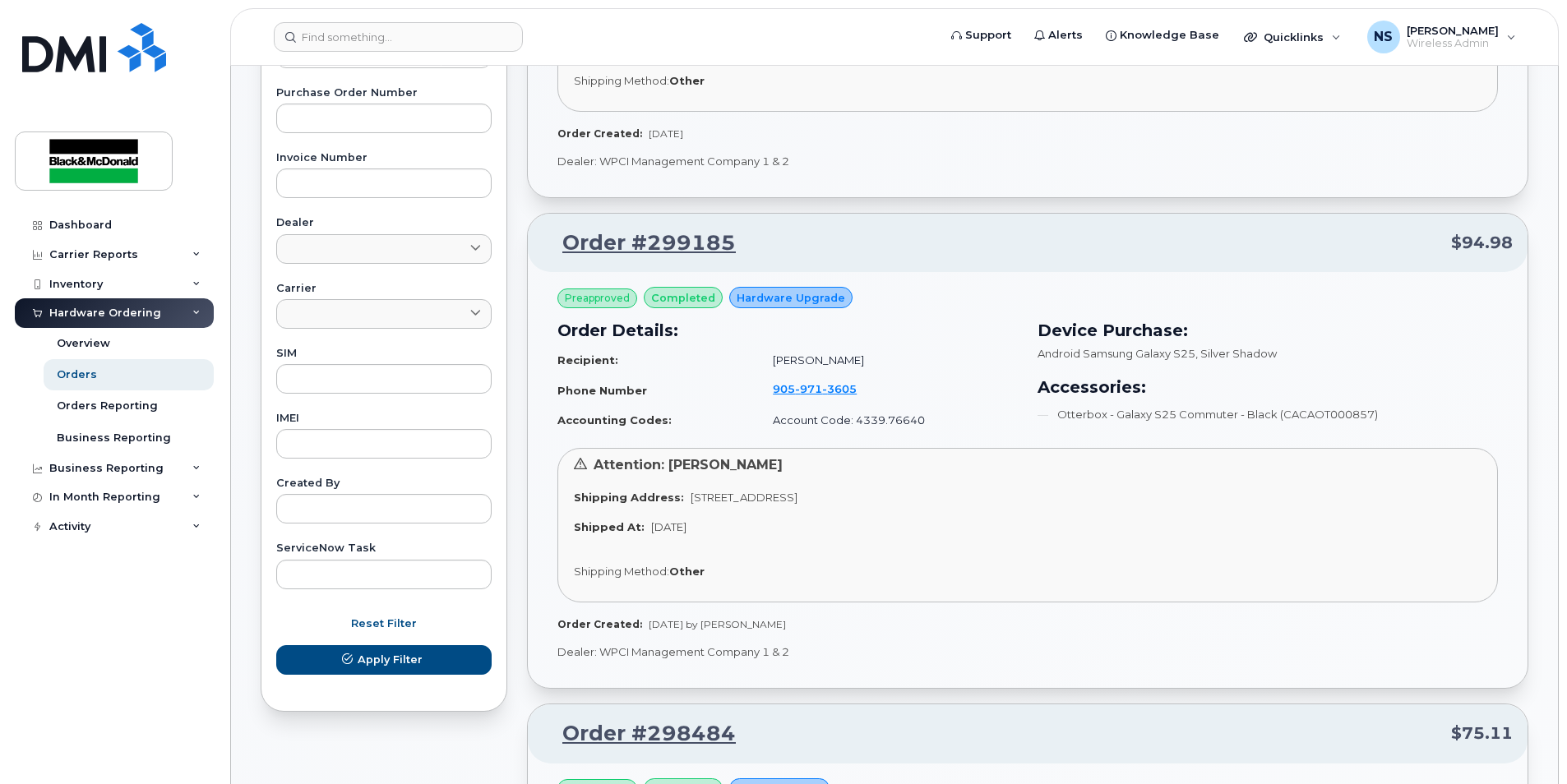
scroll to position [575, 0]
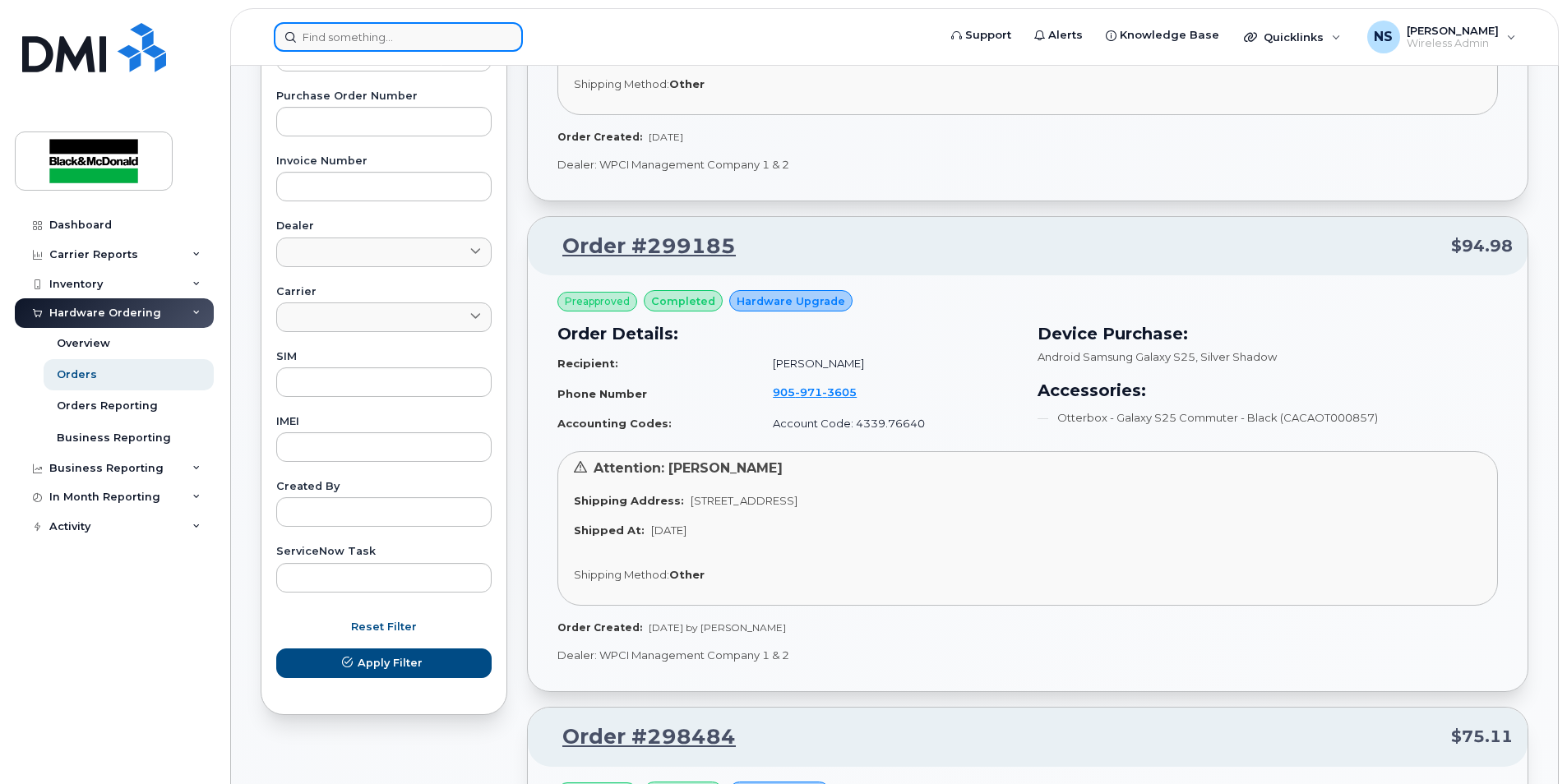
click at [329, 40] on input at bounding box center [399, 37] width 249 height 30
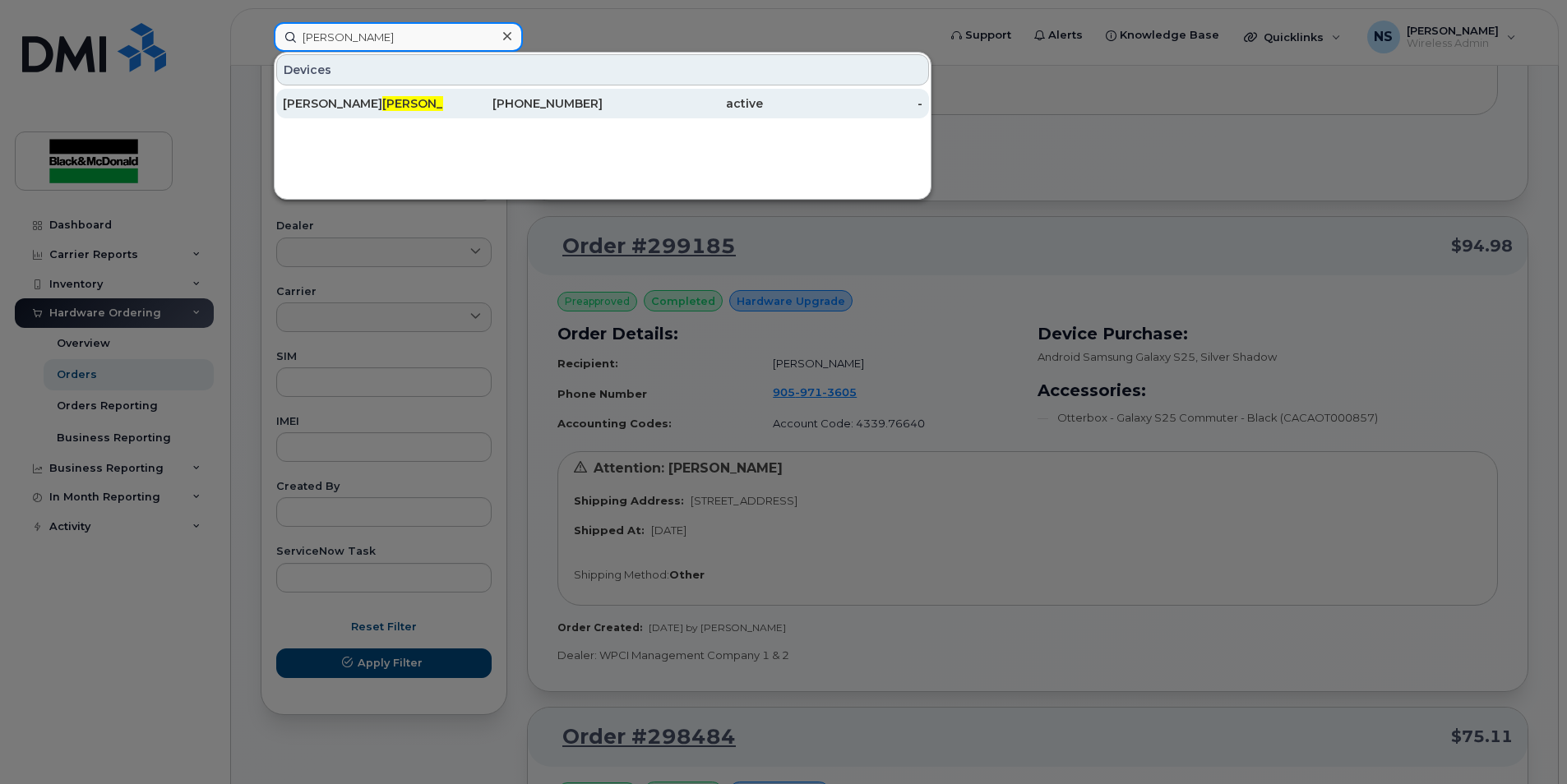
type input "hounsell"
click at [382, 109] on span "Hounsell" at bounding box center [431, 103] width 99 height 15
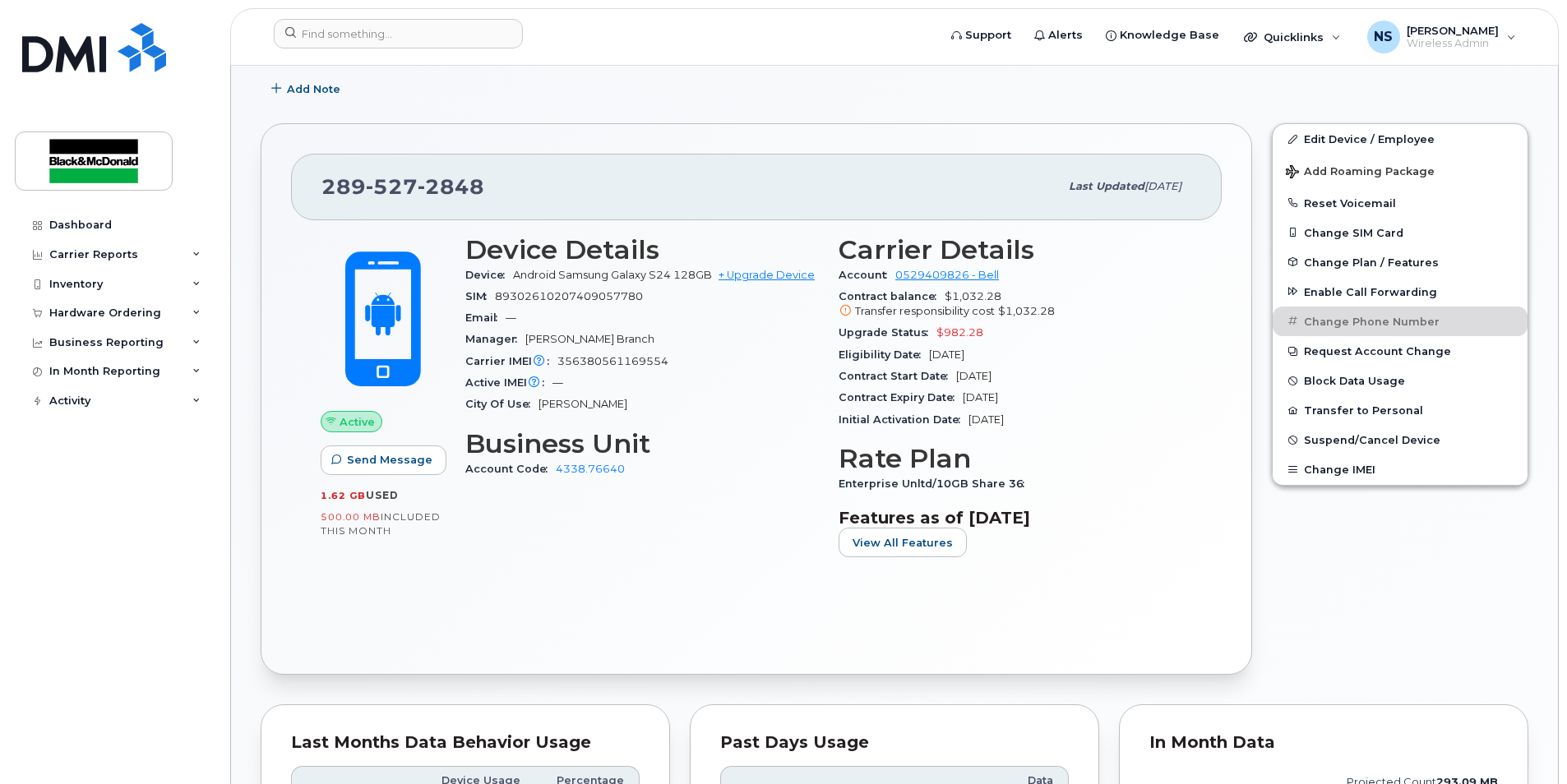
scroll to position [328, 0]
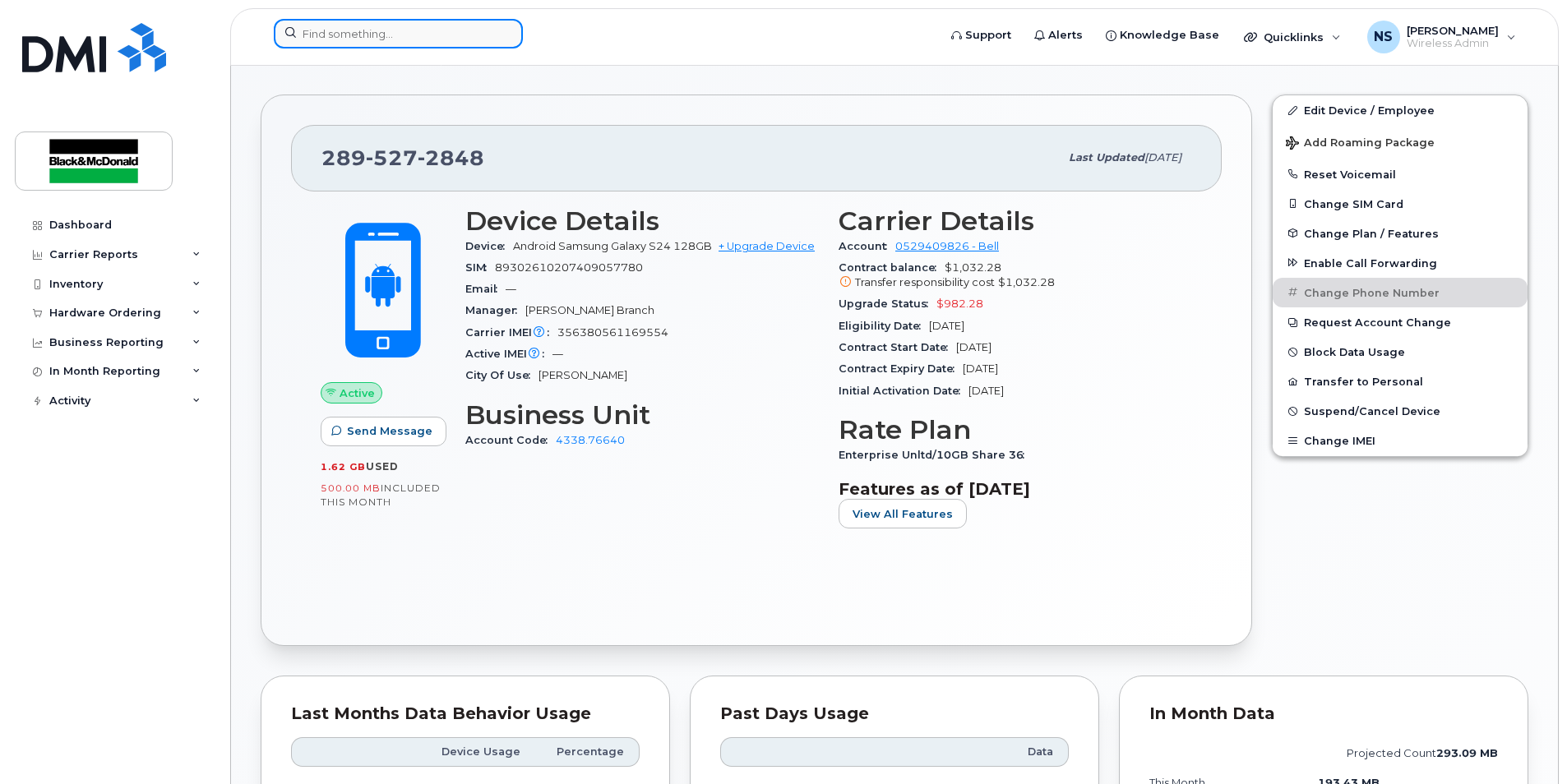
click at [383, 42] on input at bounding box center [399, 34] width 249 height 30
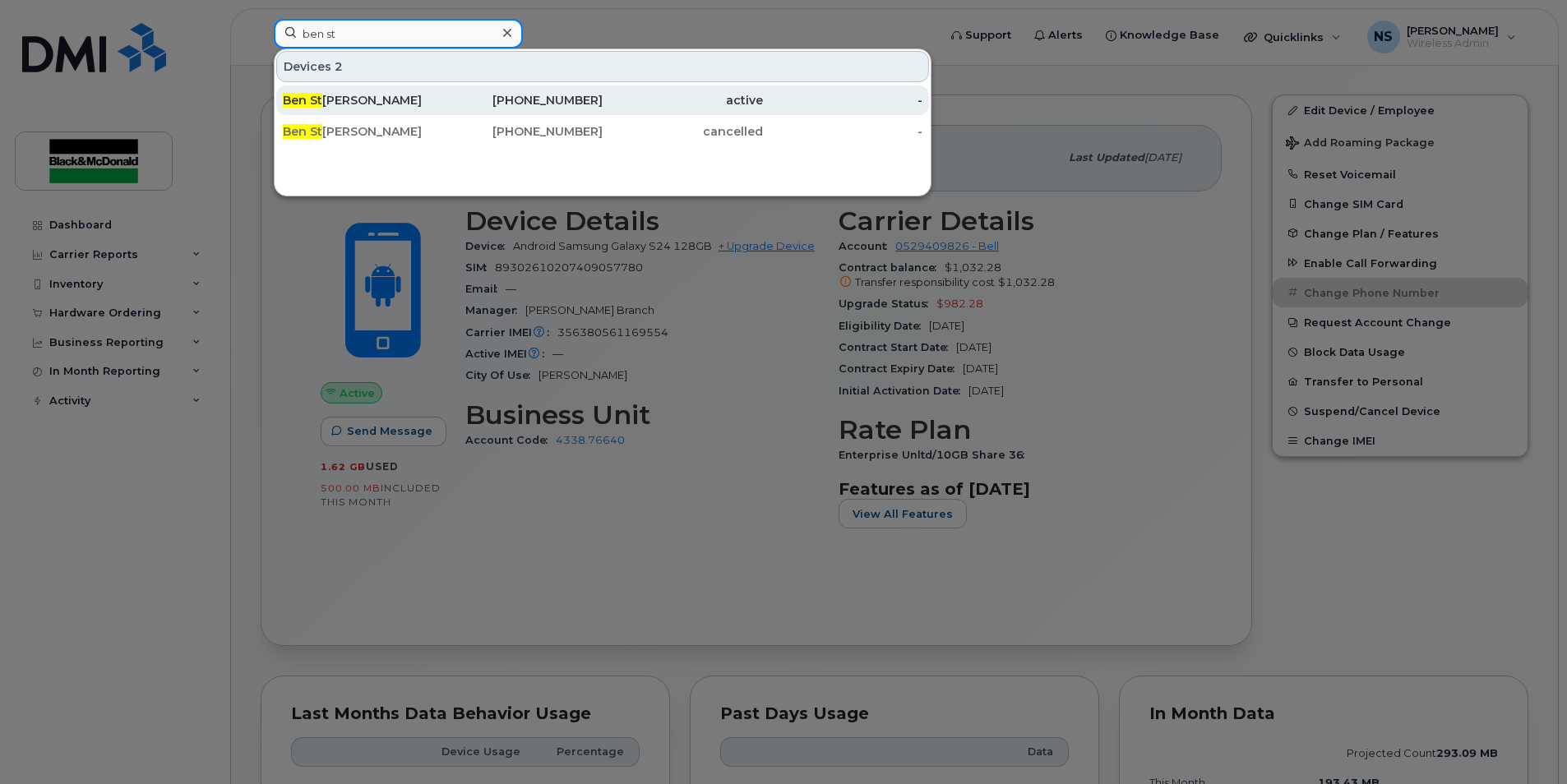
type input "ben st"
click at [366, 99] on div "Ben St ewart" at bounding box center [363, 100] width 160 height 17
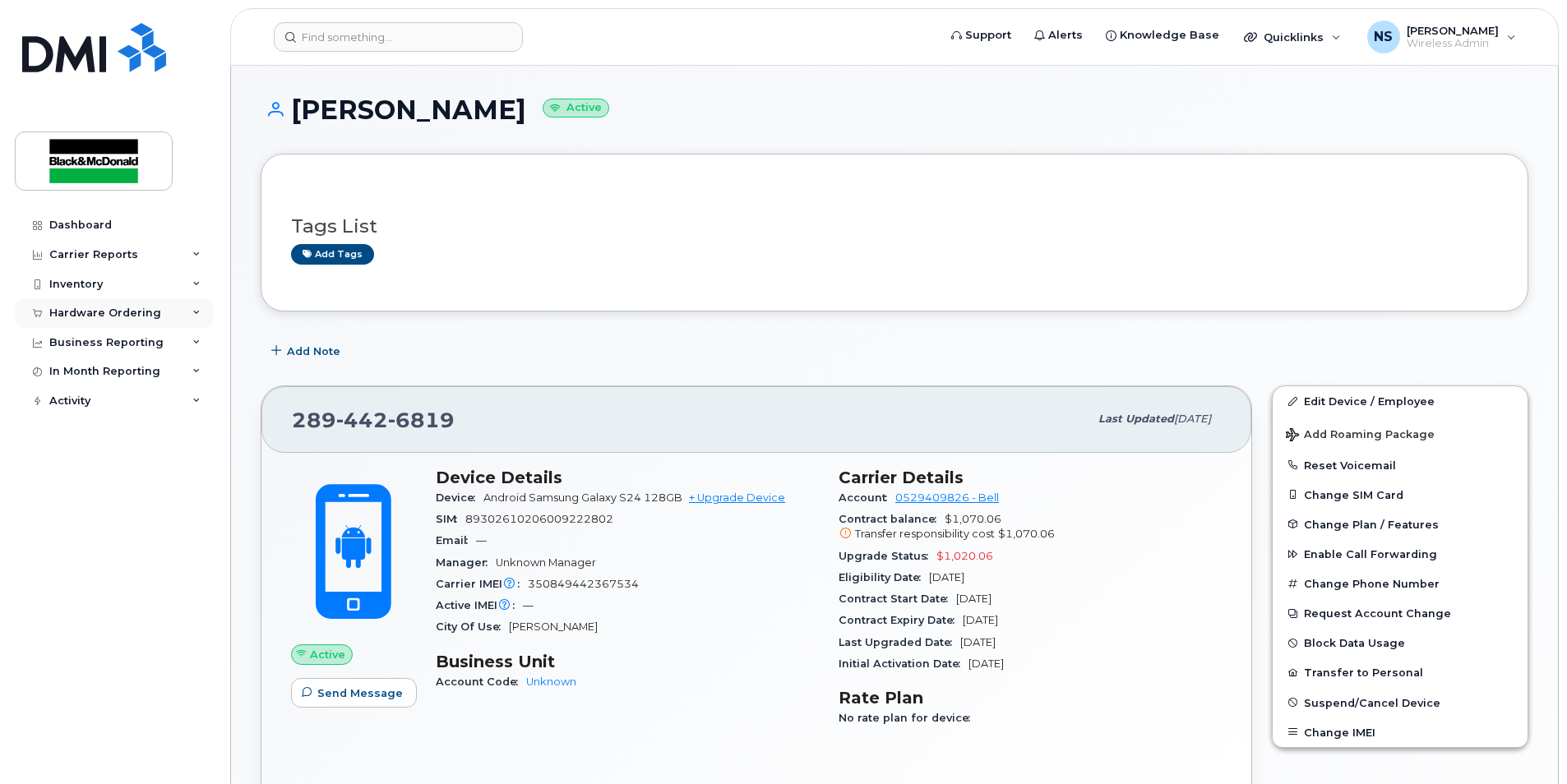
click at [152, 307] on div "Hardware Ordering" at bounding box center [105, 313] width 112 height 13
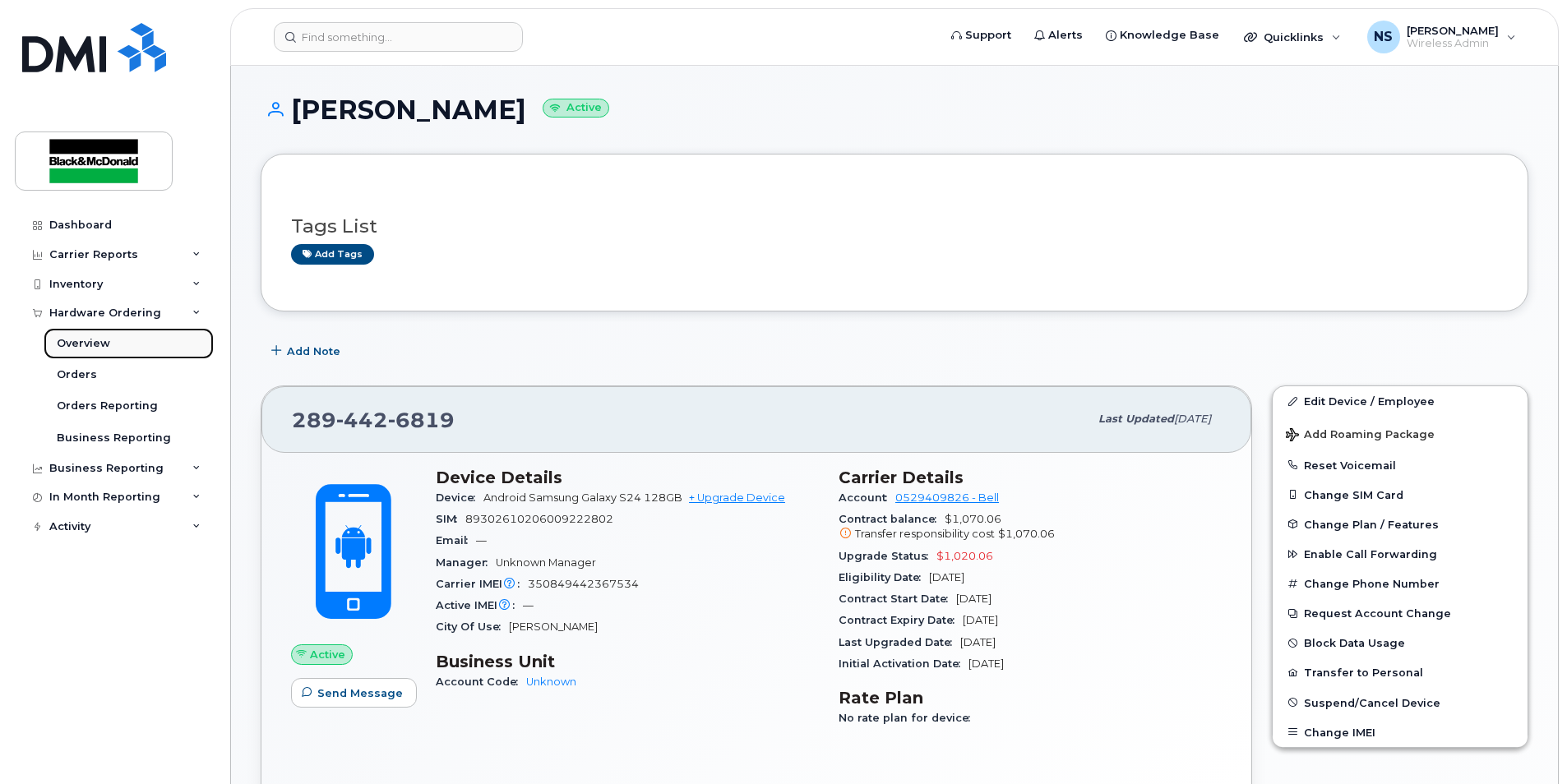
click at [70, 342] on div "Overview" at bounding box center [83, 343] width 54 height 15
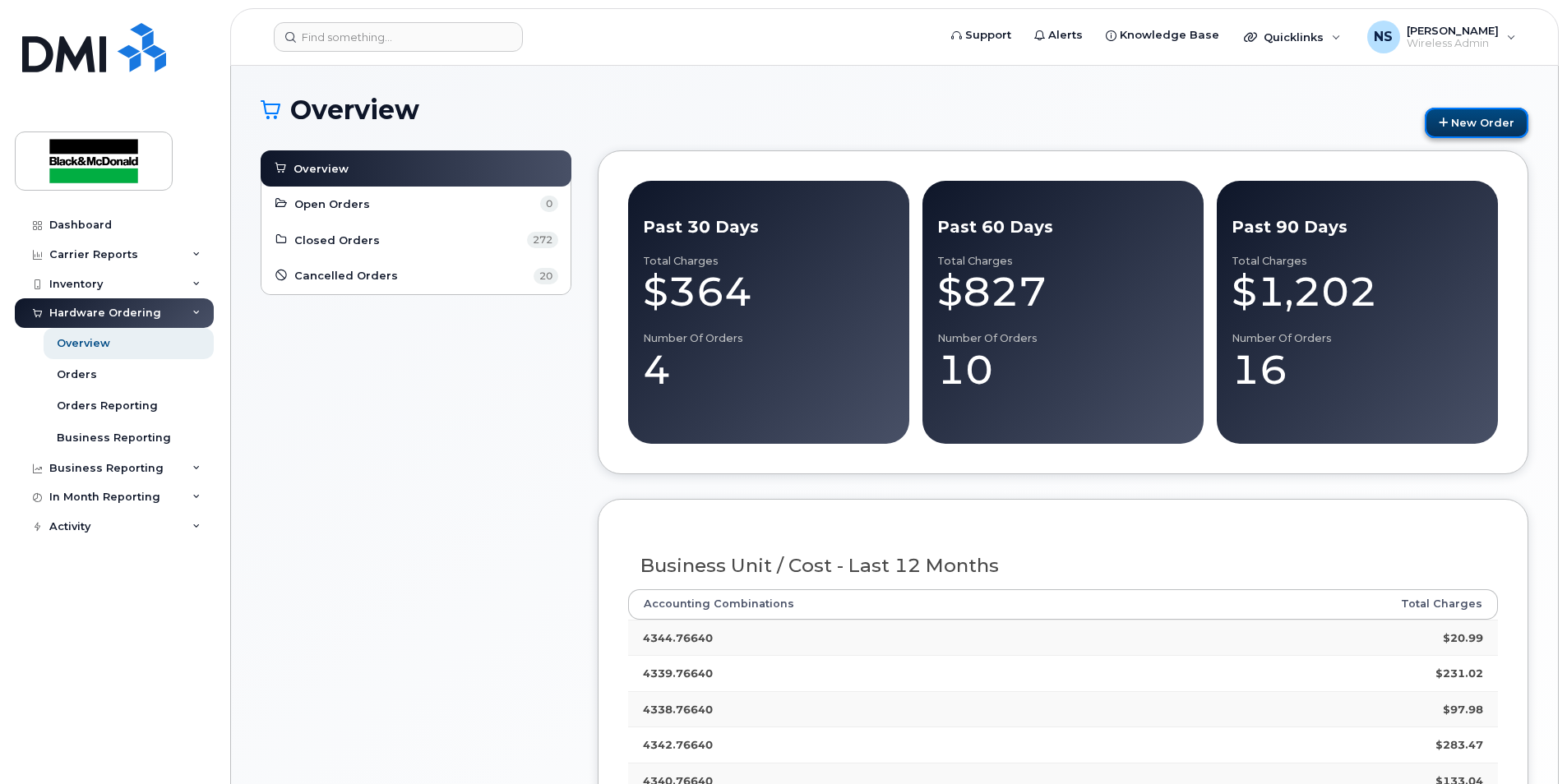
click at [1505, 115] on link "New Order" at bounding box center [1477, 123] width 104 height 31
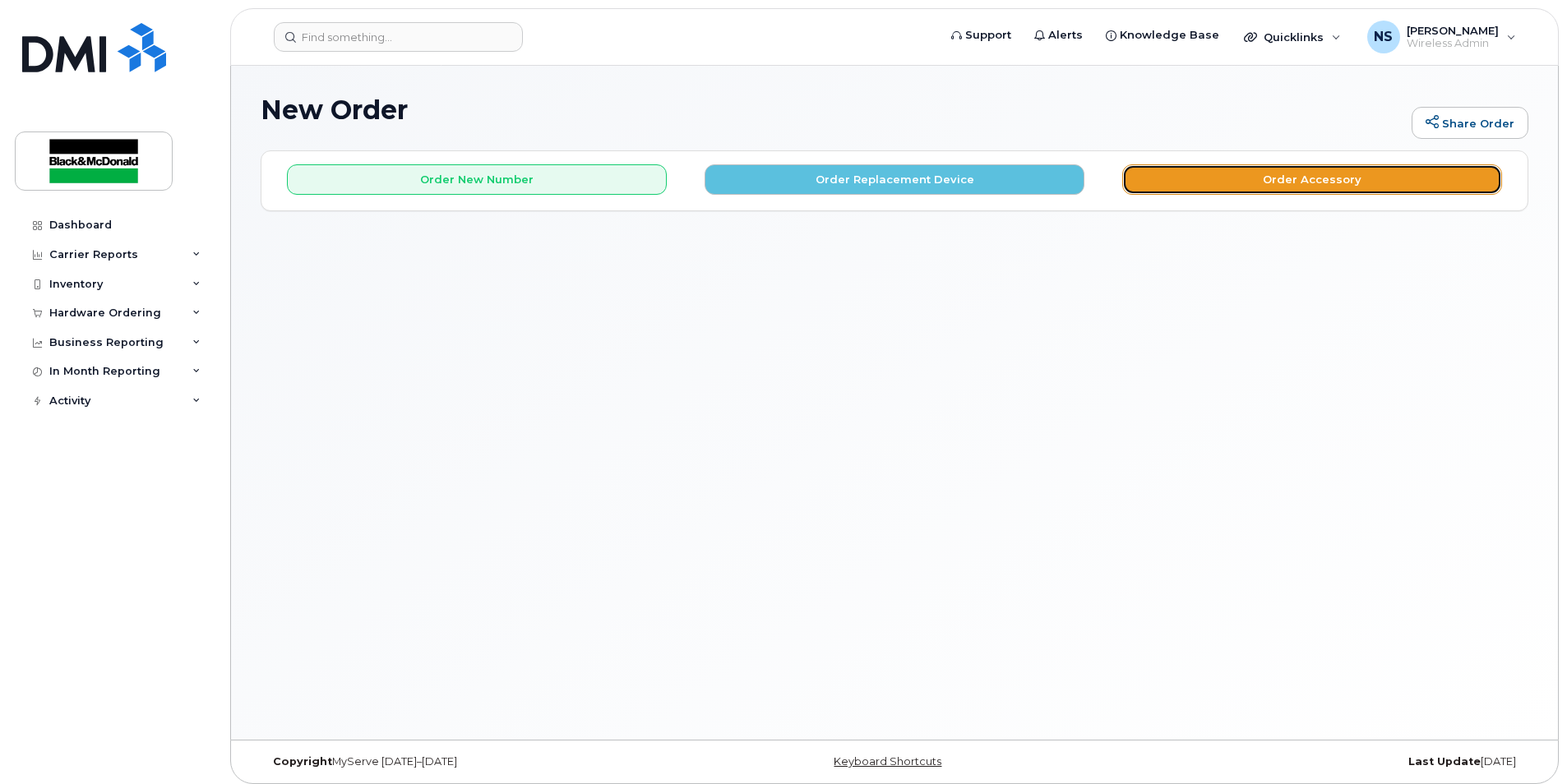
click at [1296, 178] on button "Order Accessory" at bounding box center [1311, 179] width 379 height 31
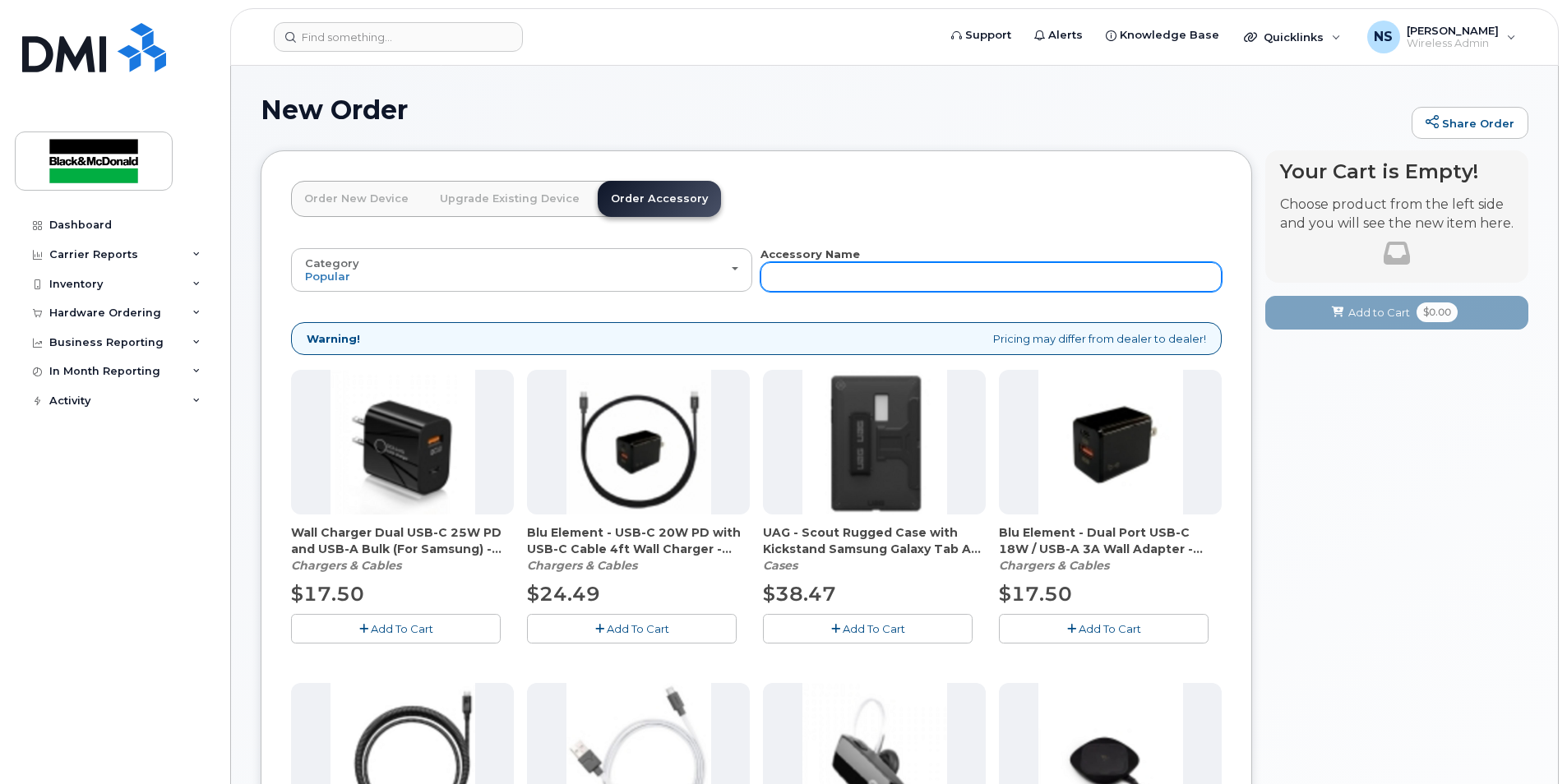
click at [906, 273] on input "text" at bounding box center [991, 277] width 461 height 30
type input "otterbox"
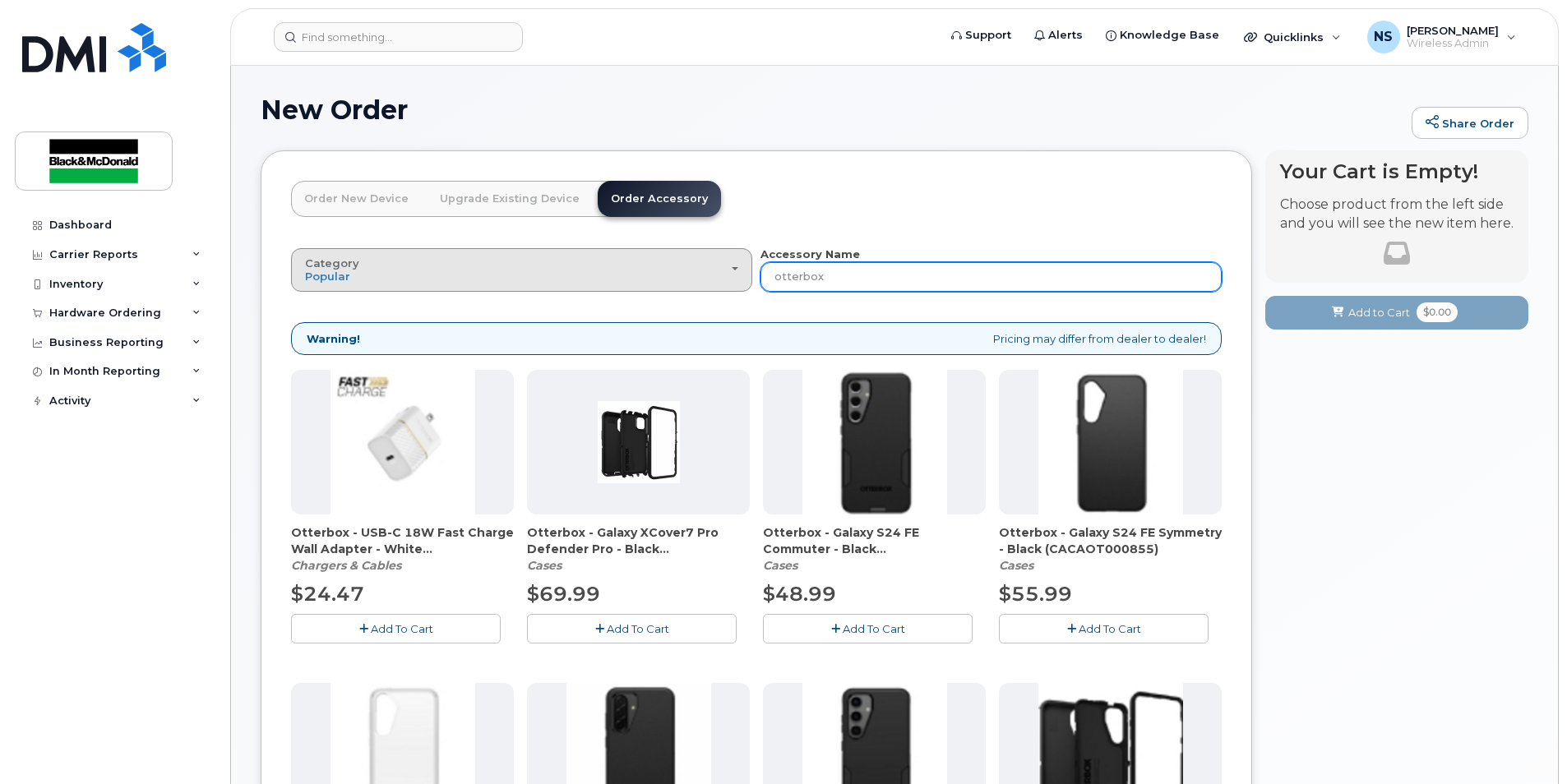
drag, startPoint x: 845, startPoint y: 277, endPoint x: 701, endPoint y: 275, distance: 144.0
click at [701, 275] on div "Category Popular All Bluetooth Accessory Name otterbox" at bounding box center [755, 269] width 930 height 45
type input "s24"
